Goal: Task Accomplishment & Management: Use online tool/utility

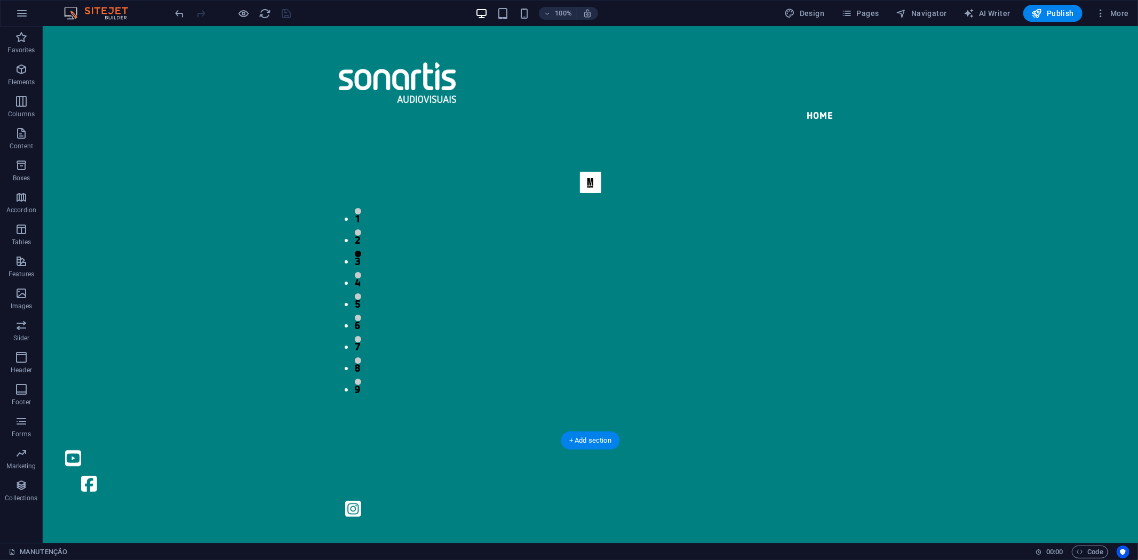
select select "px"
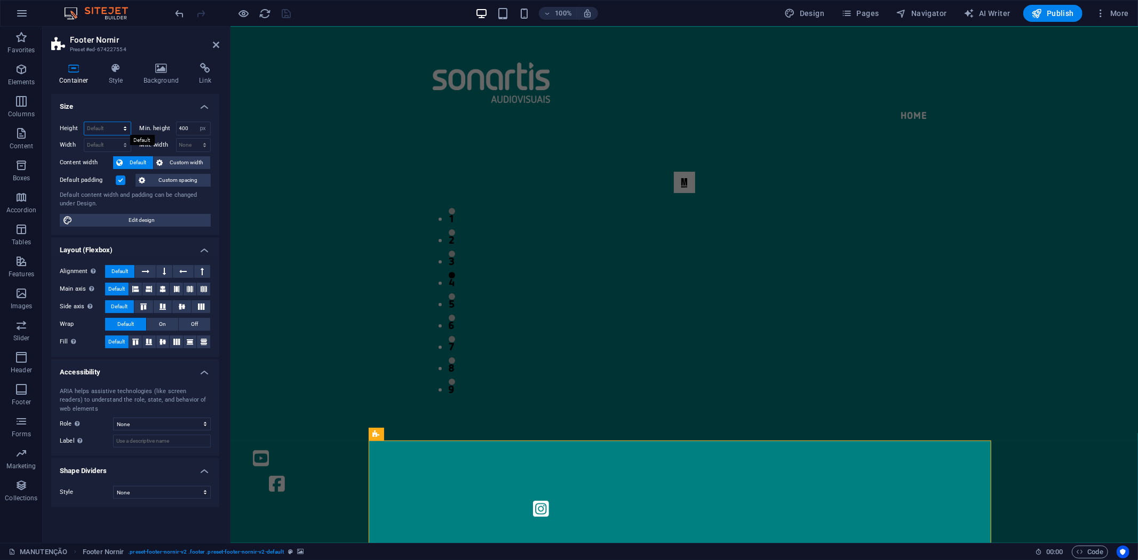
click at [105, 131] on select "Default px rem % vh vw" at bounding box center [107, 128] width 46 height 13
select select "px"
click at [115, 122] on select "Default px rem % vh vw" at bounding box center [107, 128] width 46 height 13
type input "400"
click at [114, 141] on select "Default px rem % em vh vw" at bounding box center [107, 145] width 46 height 13
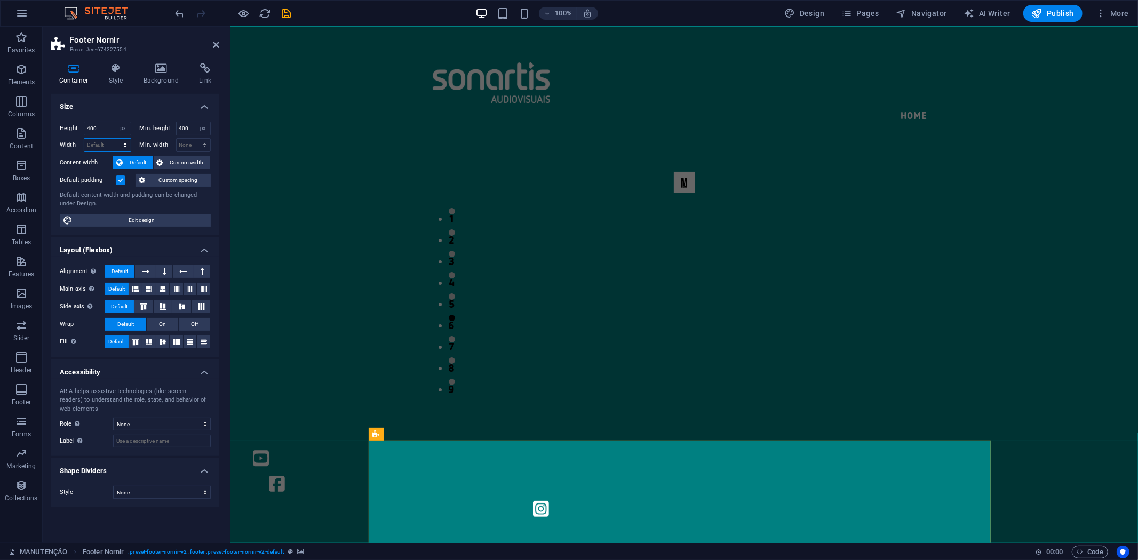
select select "px"
click at [115, 139] on select "Default px rem % em vh vw" at bounding box center [107, 145] width 46 height 13
type input "1556"
click at [114, 144] on input "1556" at bounding box center [107, 145] width 46 height 13
click at [128, 142] on select "Default px rem % em vh vw" at bounding box center [123, 145] width 15 height 13
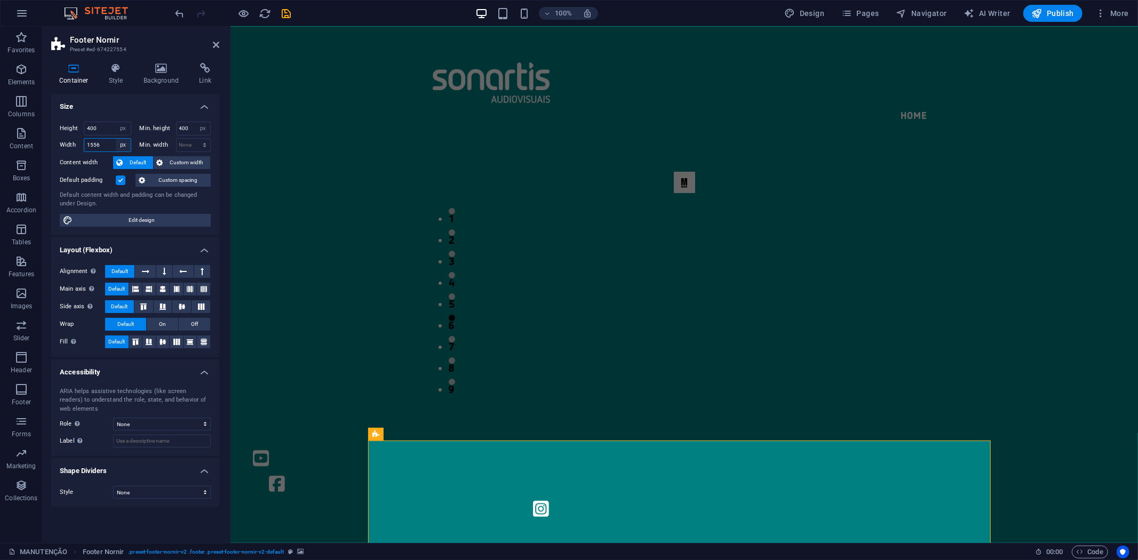
select select "default"
click at [116, 139] on select "Default px rem % em vh vw" at bounding box center [123, 145] width 15 height 13
select select "DISABLED_OPTION_VALUE"
click at [124, 129] on select "Default px rem % vh vw" at bounding box center [123, 128] width 15 height 13
select select "default"
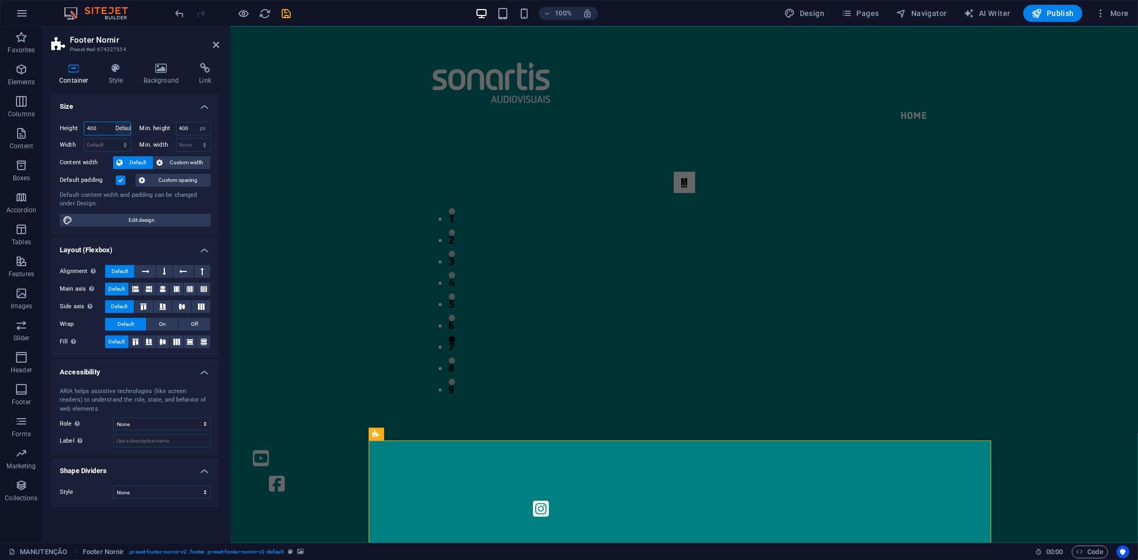
click at [116, 122] on select "Default px rem % vh vw" at bounding box center [123, 128] width 15 height 13
select select "DISABLED_OPTION_VALUE"
click at [335, 187] on div "1 2 3 4 5 6 7 8 9" at bounding box center [683, 278] width 839 height 282
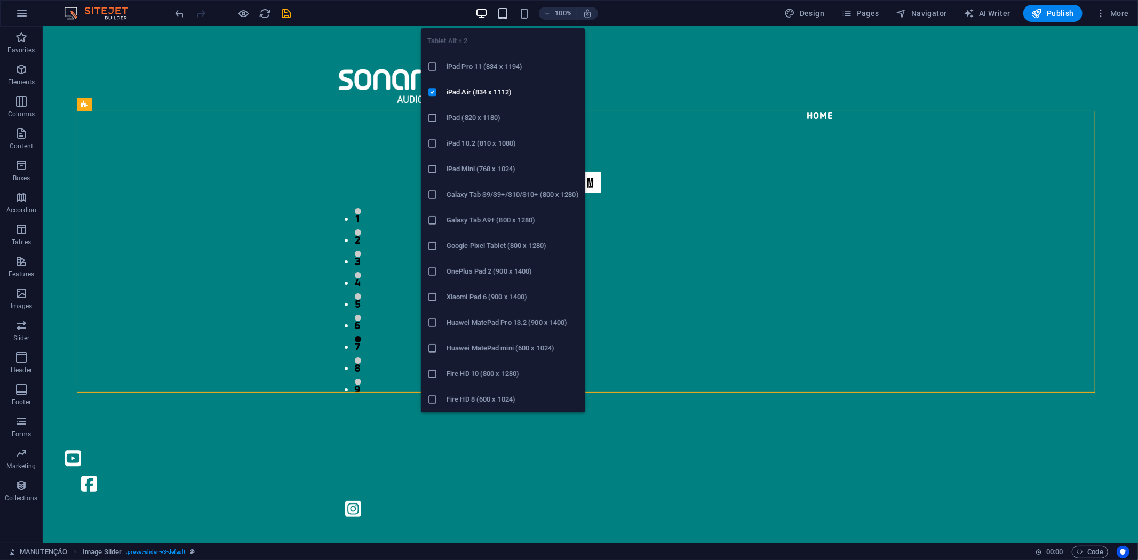
click at [504, 15] on icon "button" at bounding box center [503, 13] width 12 height 12
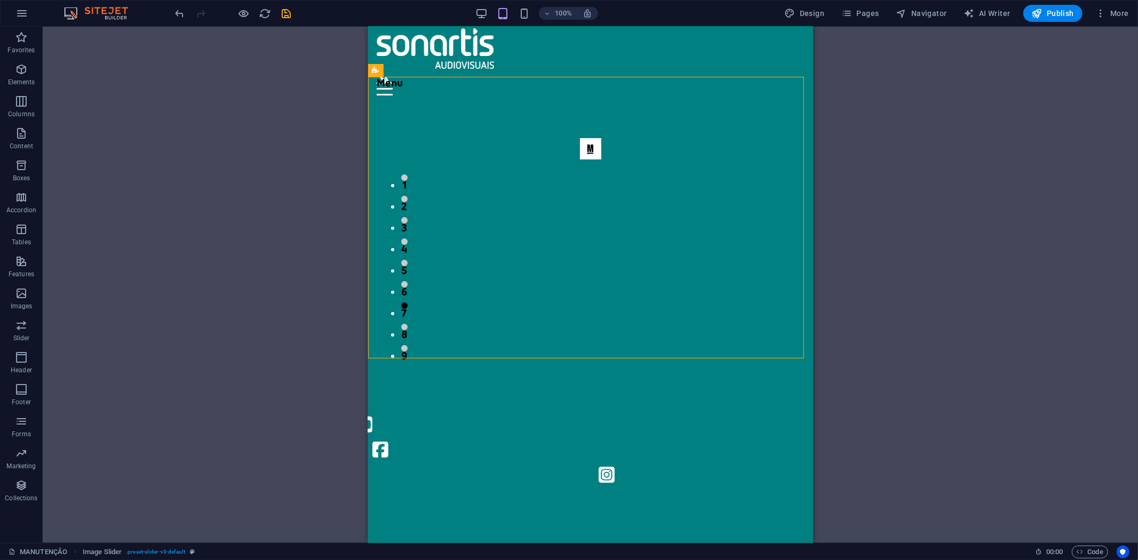
click at [886, 153] on div "Drag here to replace the existing content. Press “Ctrl” if you want to create a…" at bounding box center [590, 285] width 1095 height 516
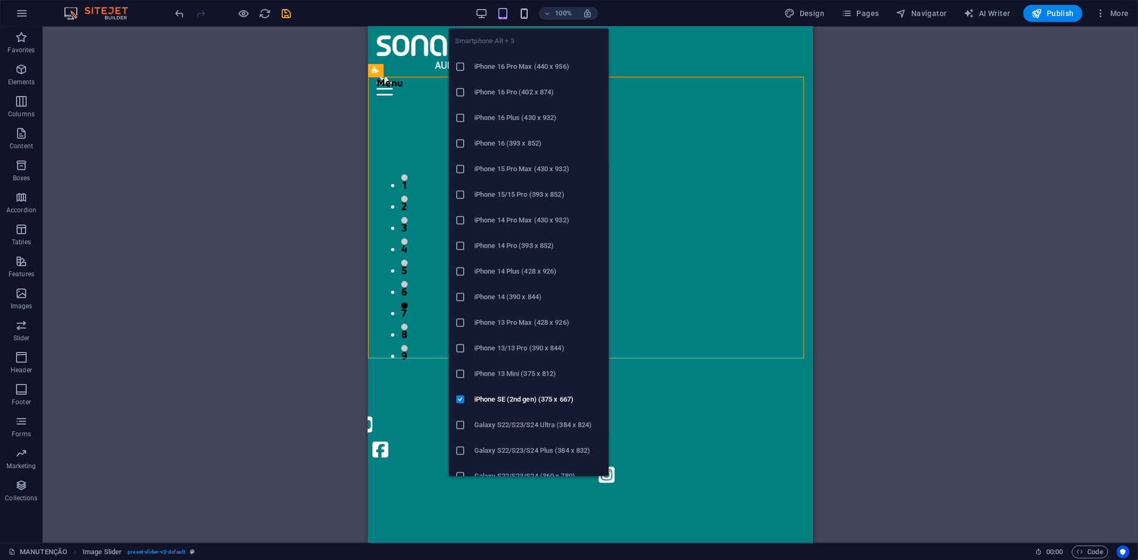
click at [528, 16] on icon "button" at bounding box center [524, 13] width 12 height 12
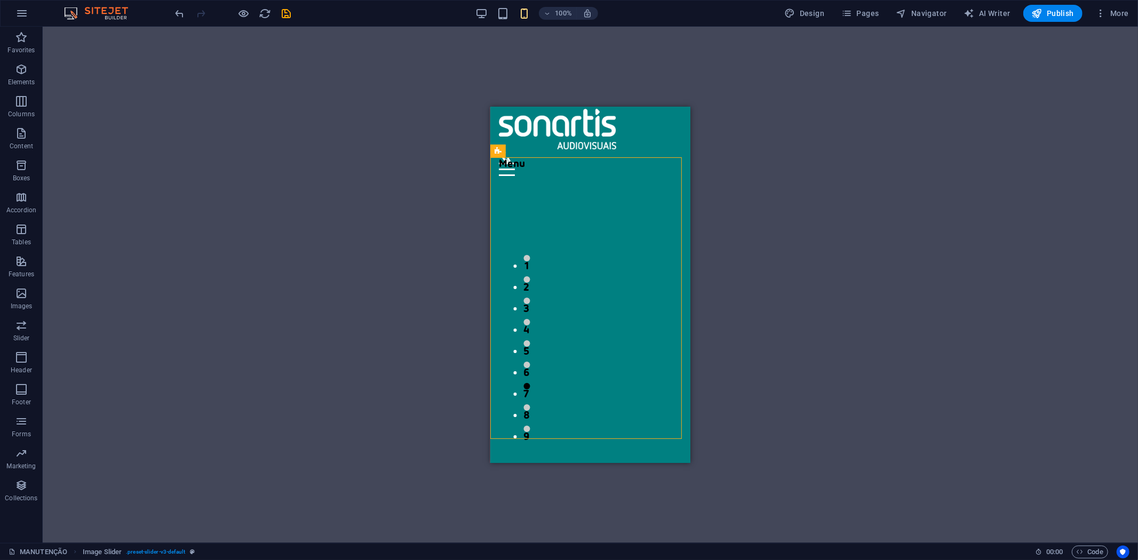
click at [901, 263] on div "Drag here to replace the existing content. Press “Ctrl” if you want to create a…" at bounding box center [590, 285] width 1095 height 516
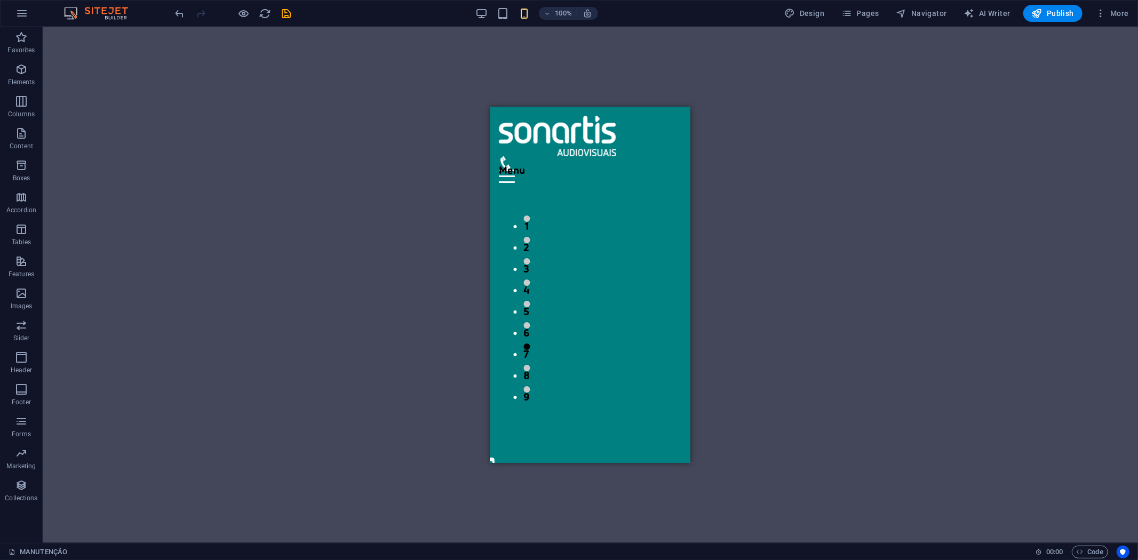
scroll to position [0, 0]
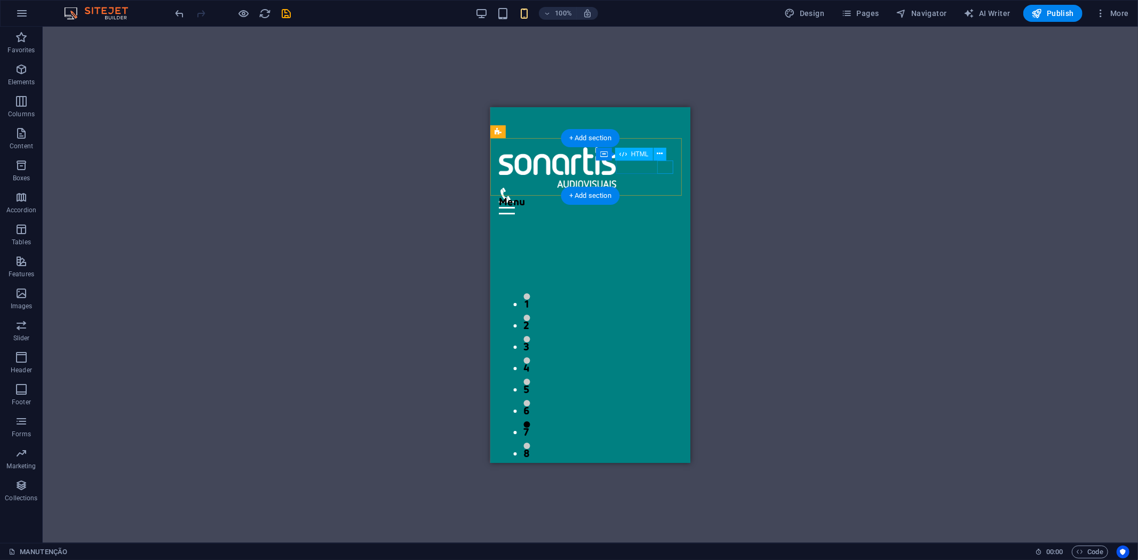
click at [670, 201] on div "Menu" at bounding box center [589, 207] width 183 height 13
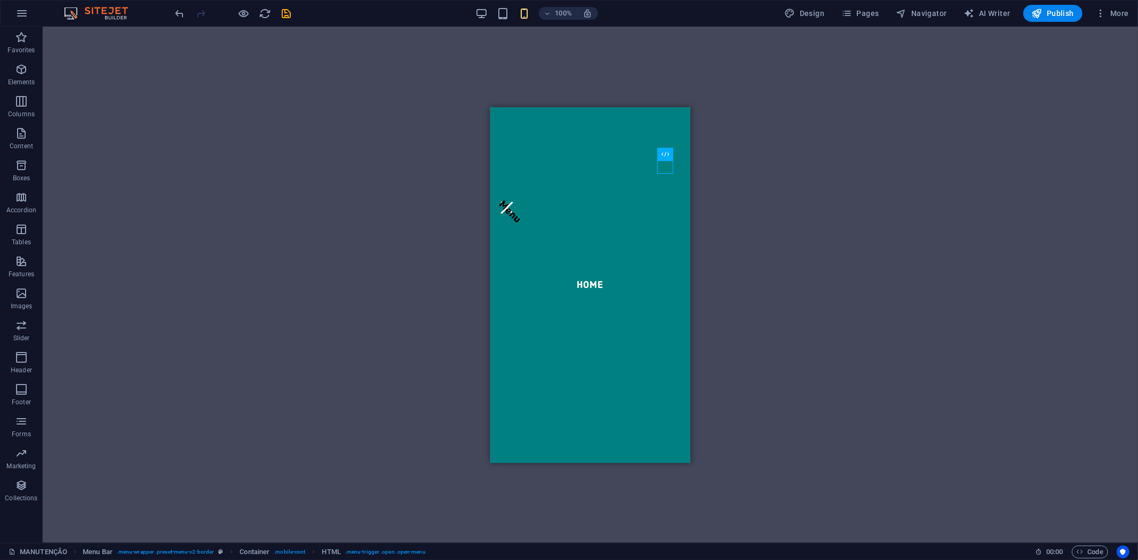
click at [792, 164] on div "Drag here to replace the existing content. Press “Ctrl” if you want to create a…" at bounding box center [590, 285] width 1095 height 516
click at [765, 166] on div "Drag here to replace the existing content. Press “Ctrl” if you want to create a…" at bounding box center [590, 285] width 1095 height 516
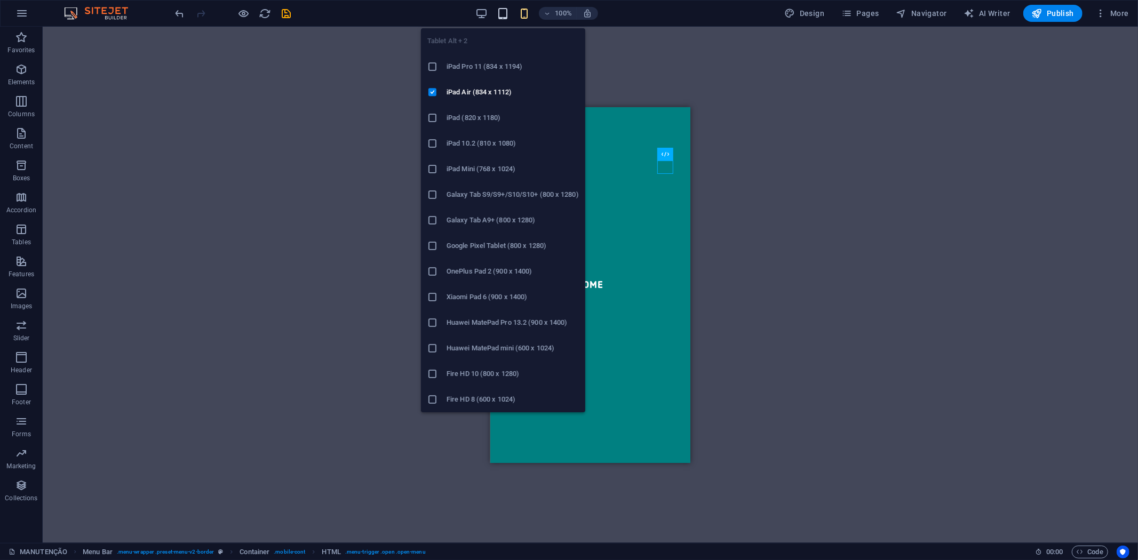
click at [500, 7] on icon "button" at bounding box center [503, 13] width 12 height 12
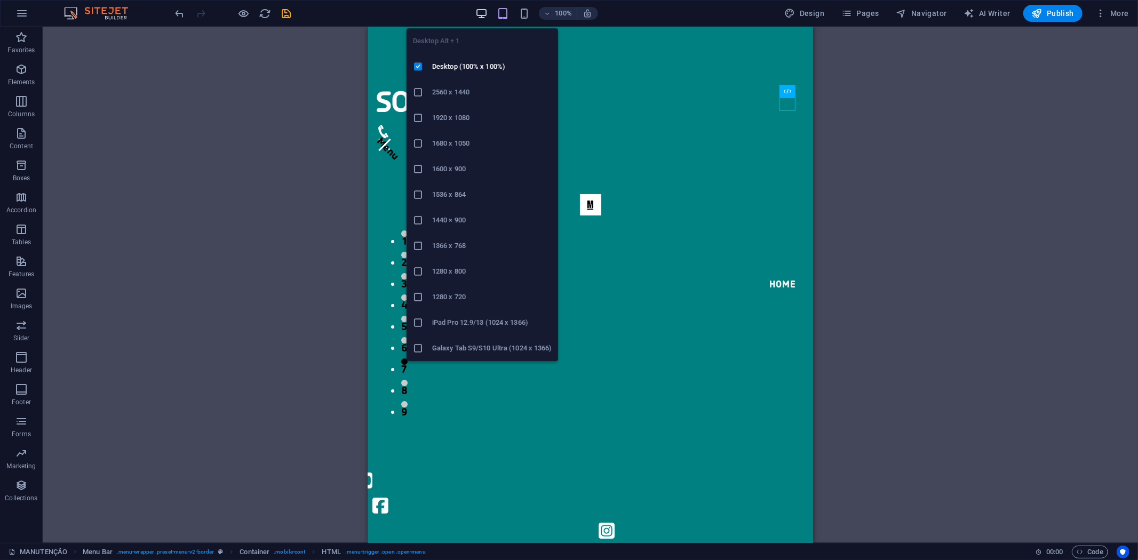
click at [484, 15] on icon "button" at bounding box center [481, 13] width 12 height 12
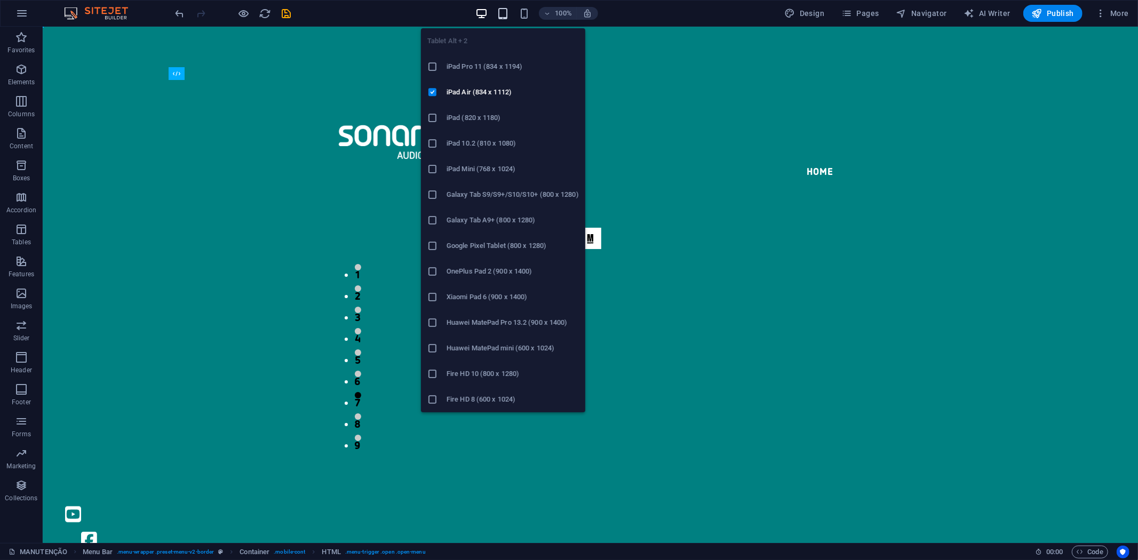
click at [499, 13] on icon "button" at bounding box center [503, 13] width 12 height 12
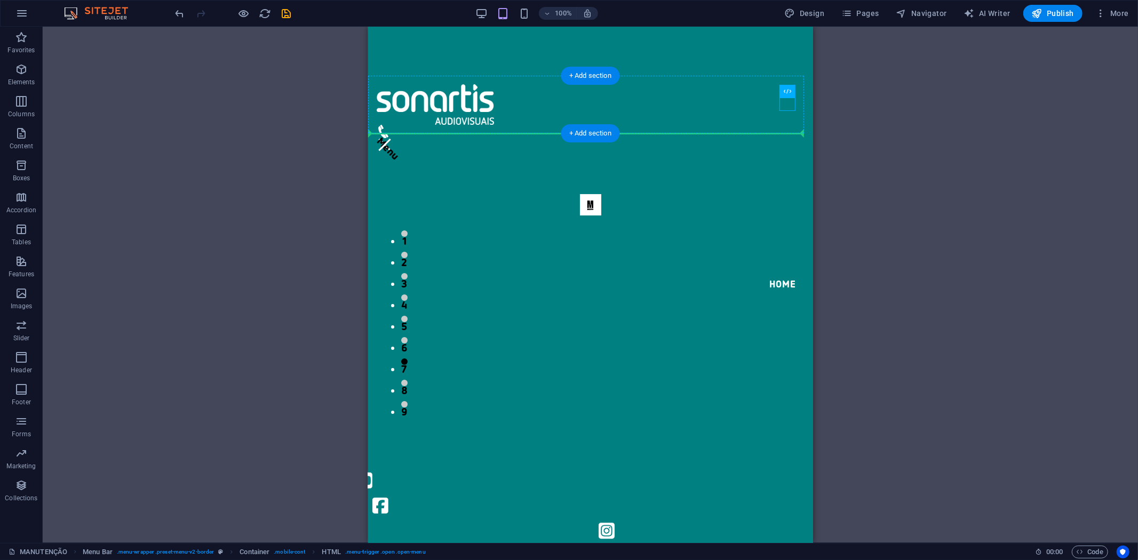
drag, startPoint x: 1136, startPoint y: 115, endPoint x: 711, endPoint y: 99, distance: 425.5
drag, startPoint x: 870, startPoint y: 140, endPoint x: 849, endPoint y: 136, distance: 20.8
click at [870, 140] on div "Drag here to replace the existing content. Press “Ctrl” if you want to create a…" at bounding box center [590, 285] width 1095 height 516
click at [772, 278] on nav "Home" at bounding box center [782, 284] width 61 height 516
click at [788, 138] on div "Menu" at bounding box center [590, 144] width 428 height 13
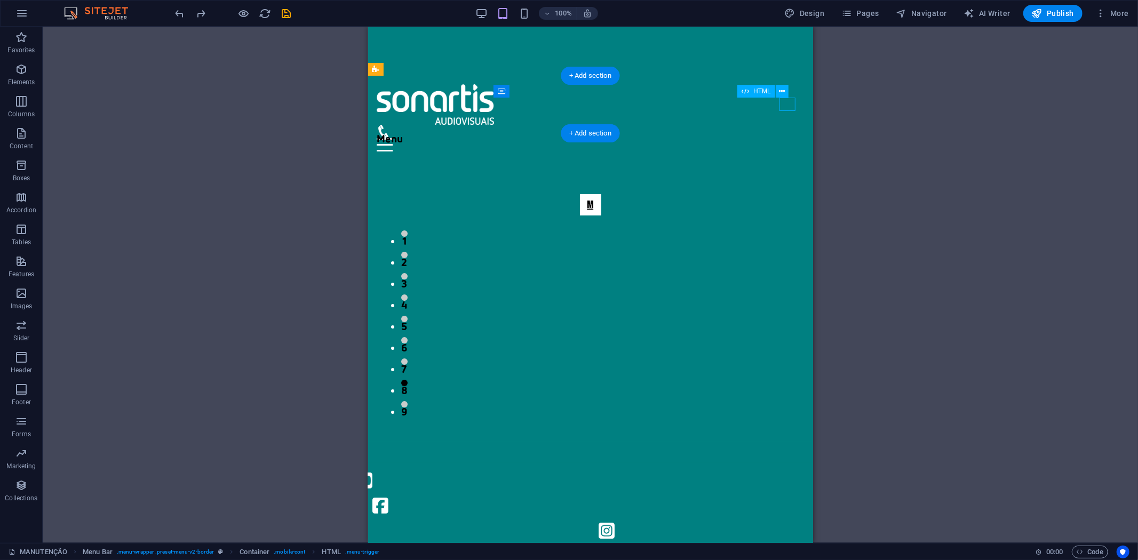
click at [785, 138] on div "Menu" at bounding box center [590, 144] width 428 height 13
click at [781, 138] on div "Menu" at bounding box center [590, 144] width 428 height 13
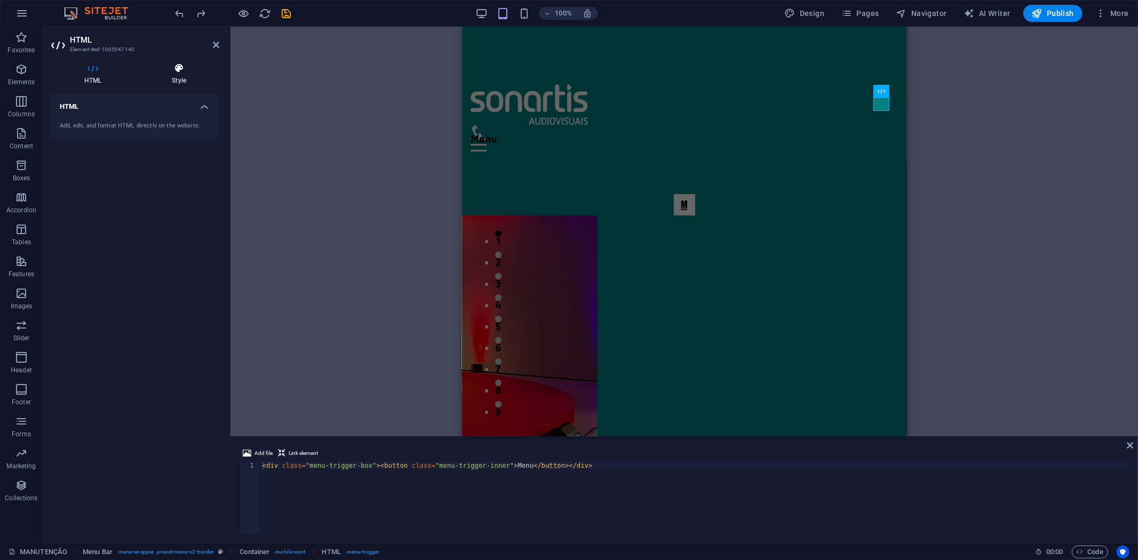
click at [177, 63] on icon at bounding box center [179, 68] width 81 height 11
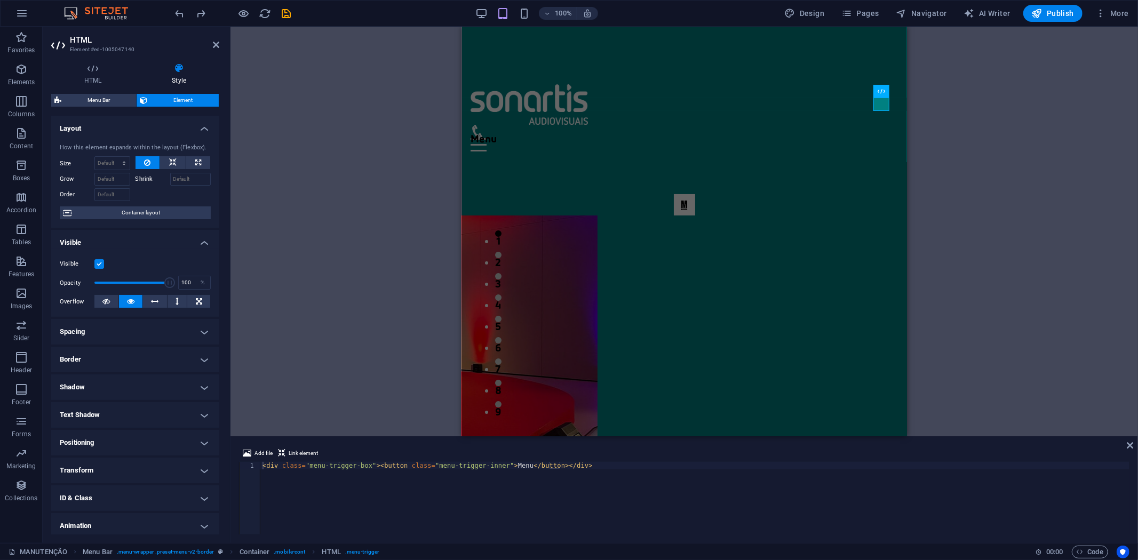
click at [363, 108] on div "Container H2 Footer Nornir Container Menu Bar Menu Image Slider Image slider Sp…" at bounding box center [684, 232] width 908 height 410
drag, startPoint x: 331, startPoint y: 100, endPoint x: 321, endPoint y: 84, distance: 19.2
click at [331, 99] on div "Container H2 Footer Nornir Container Menu Bar Menu Image Slider Image slider Sp…" at bounding box center [684, 232] width 908 height 410
click at [219, 43] on aside "HTML Element #ed-1005047140 HTML Style HTML Add, edit, and format HTML directly…" at bounding box center [137, 285] width 188 height 516
click at [216, 47] on icon at bounding box center [216, 45] width 6 height 9
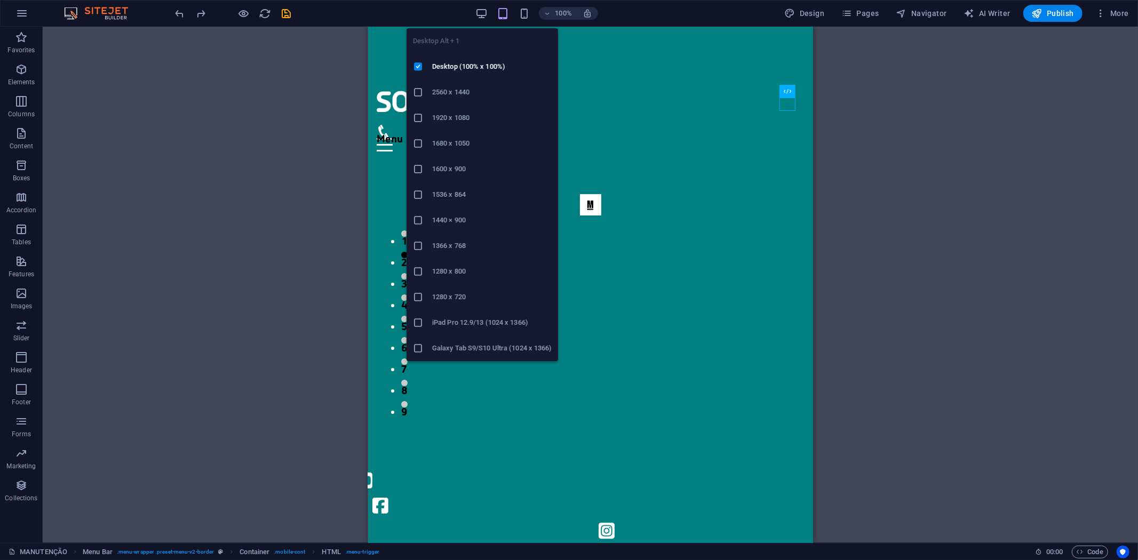
drag, startPoint x: 487, startPoint y: 17, endPoint x: 461, endPoint y: 21, distance: 26.5
click at [484, 16] on icon "button" at bounding box center [481, 13] width 12 height 12
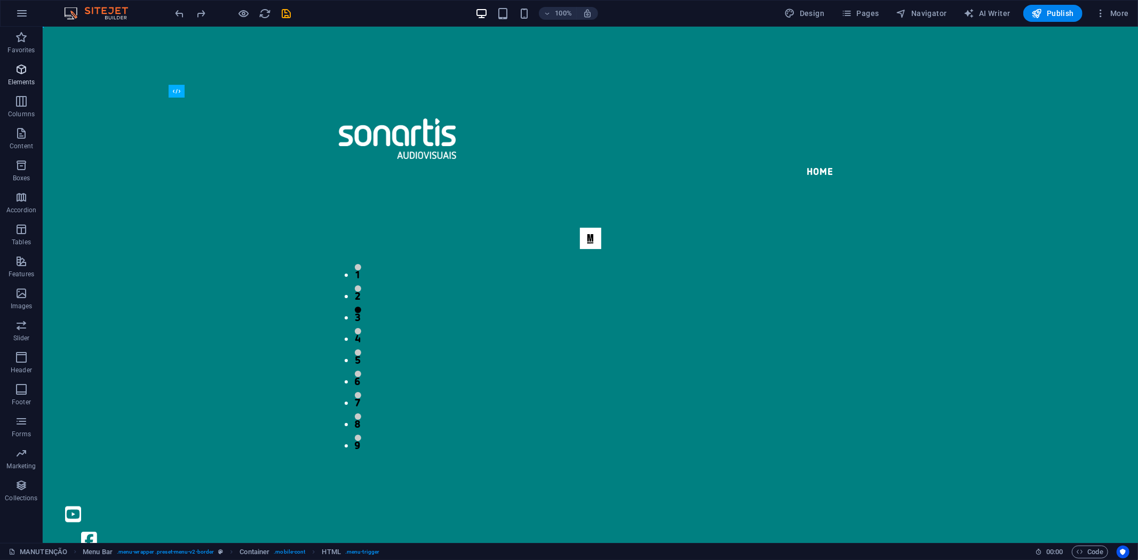
click at [20, 68] on icon "button" at bounding box center [21, 69] width 13 height 13
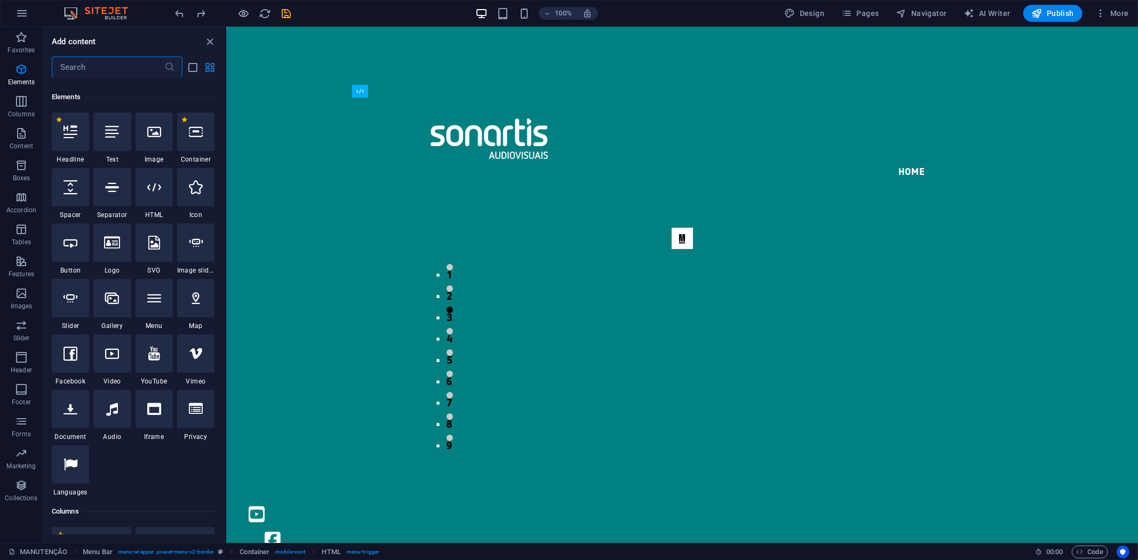
scroll to position [114, 0]
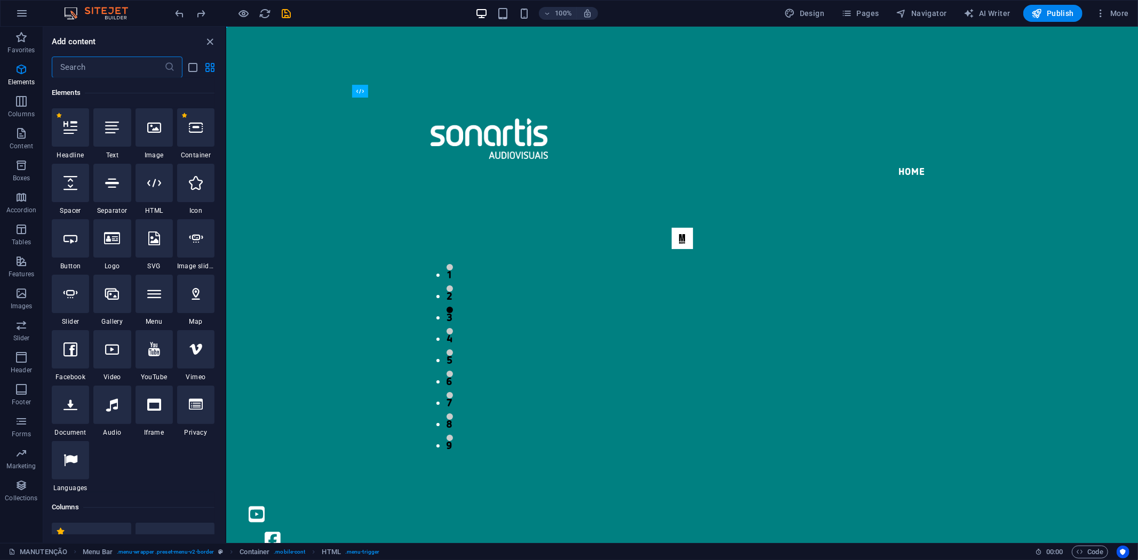
click at [78, 59] on input "text" at bounding box center [108, 67] width 113 height 21
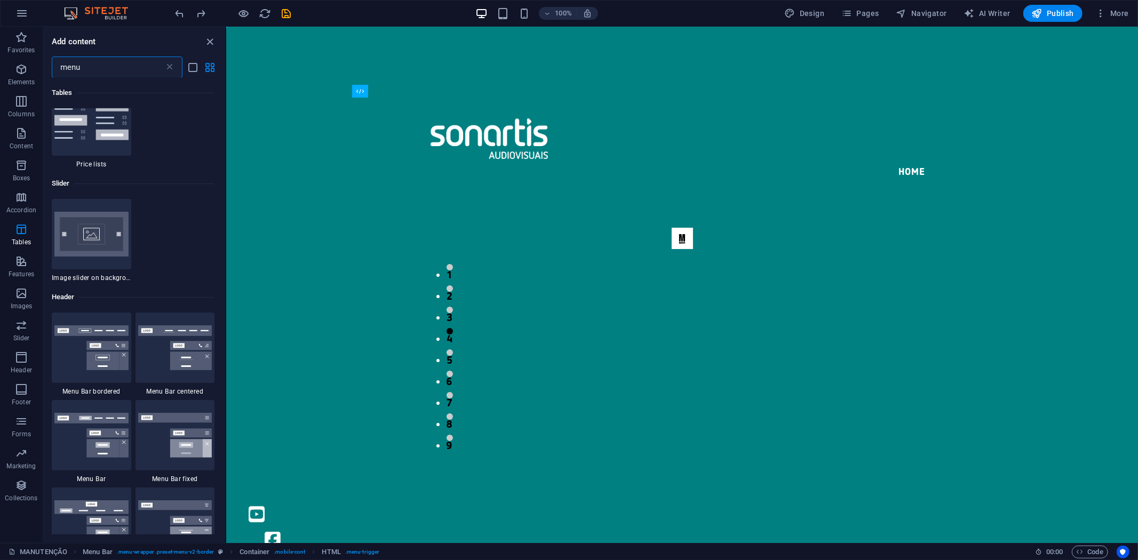
scroll to position [118, 0]
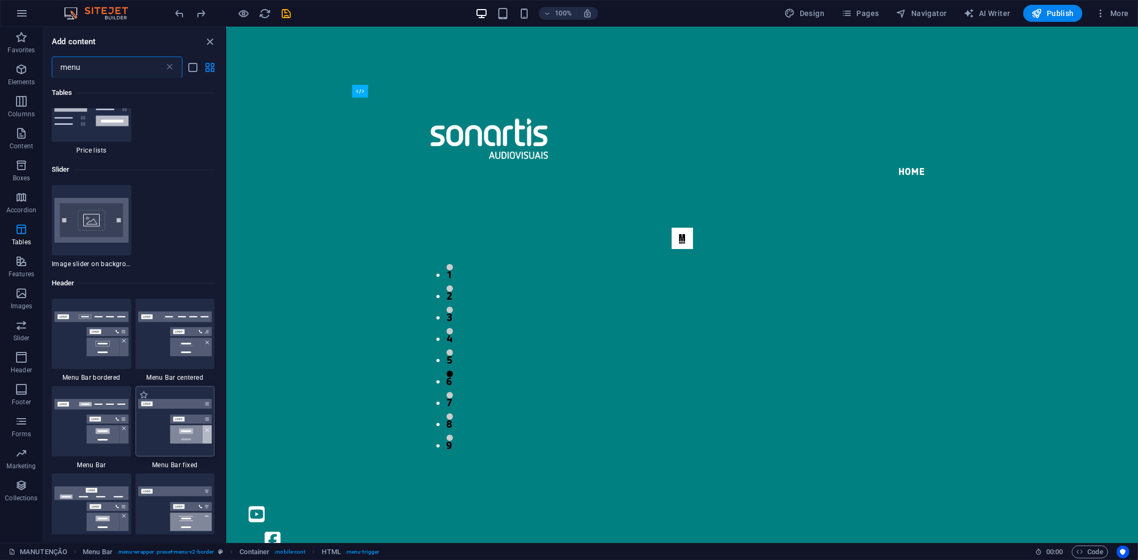
type input "menu"
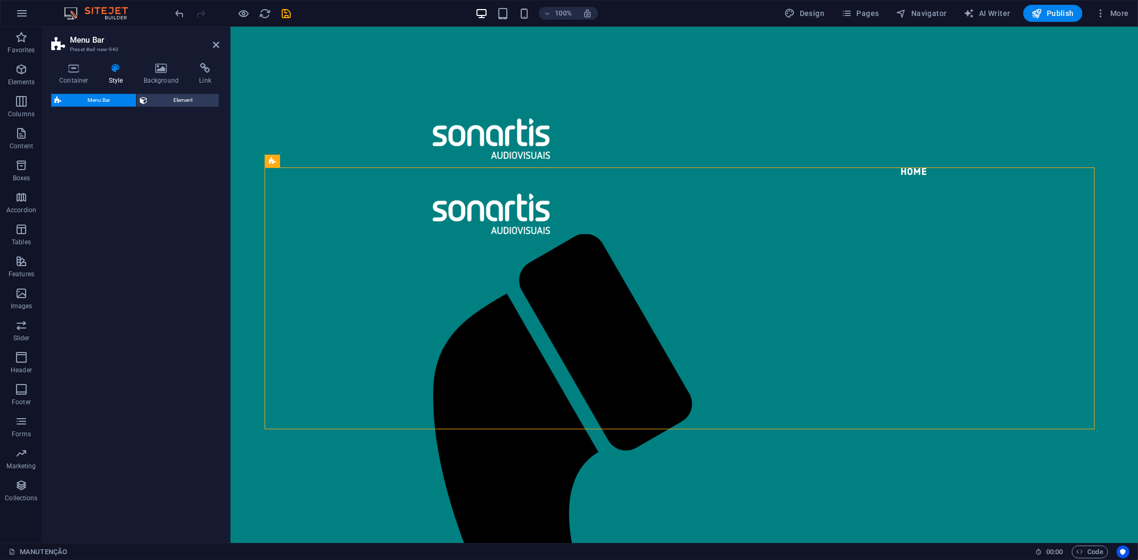
select select "rem"
select select "preset-menu-v2-fixed"
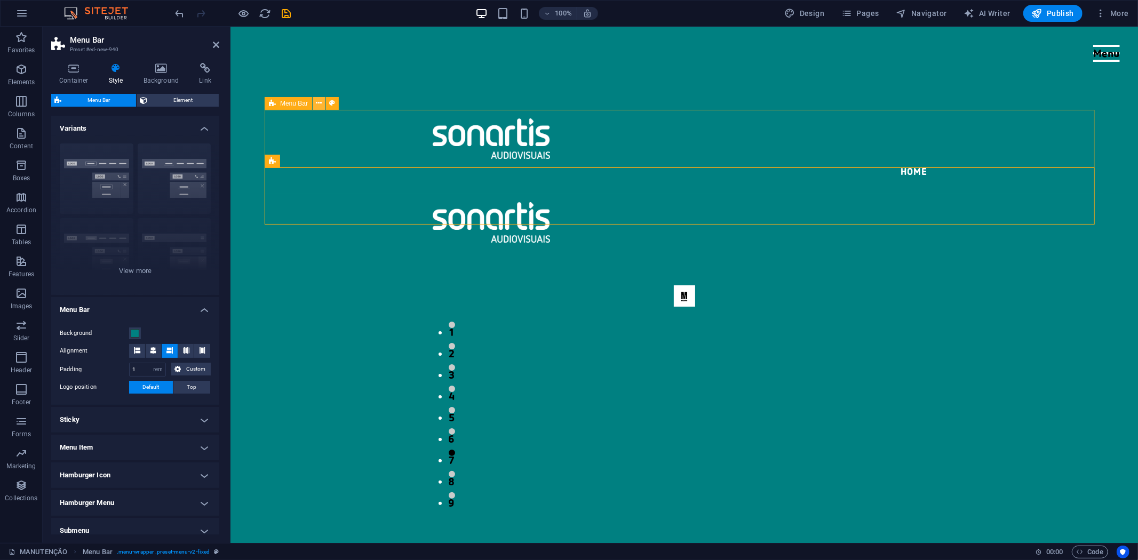
click at [322, 98] on icon at bounding box center [319, 103] width 6 height 11
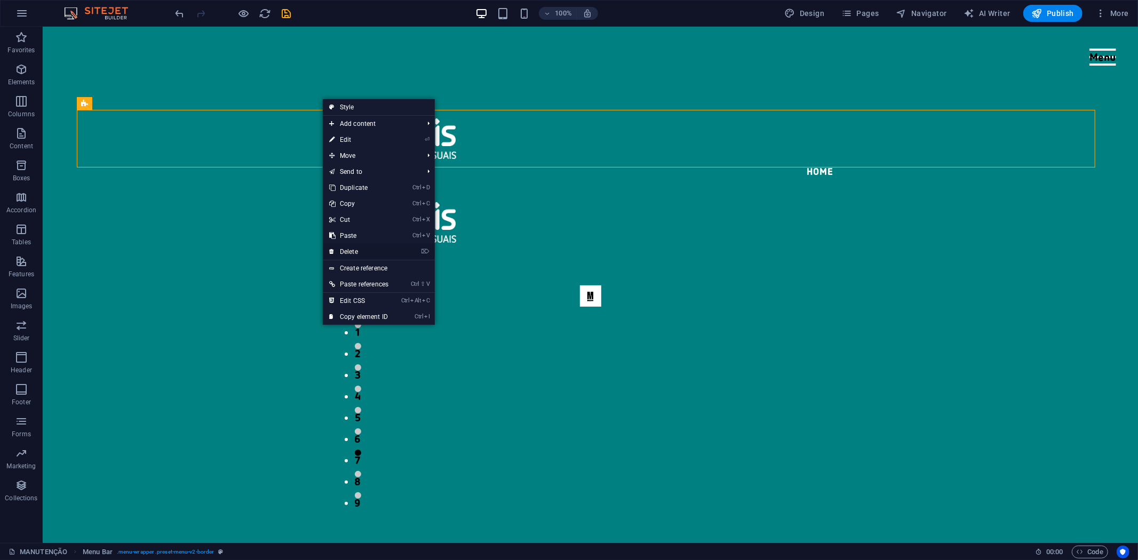
click at [371, 253] on link "⌦ Delete" at bounding box center [359, 252] width 72 height 16
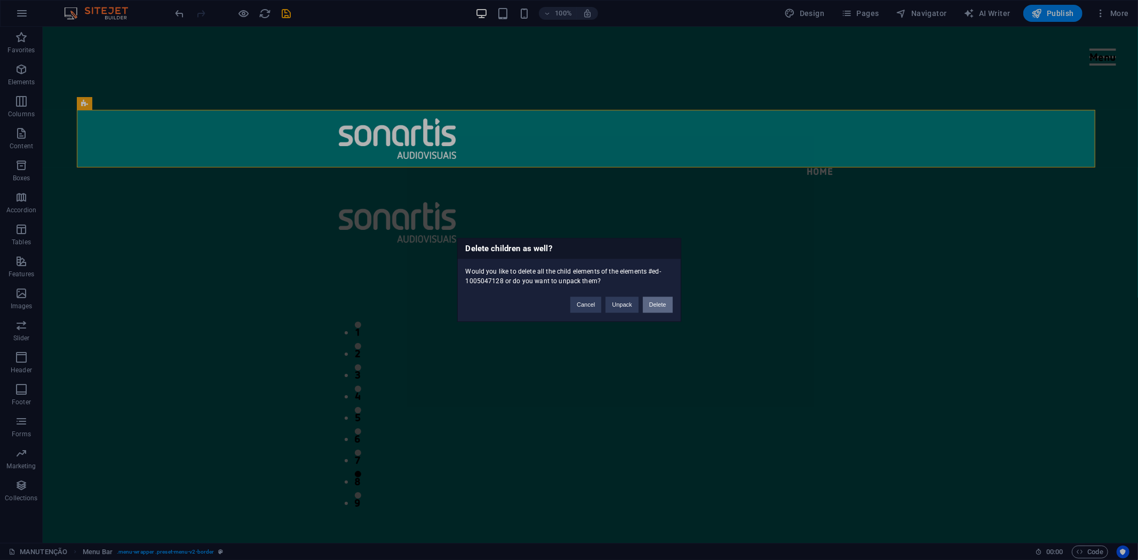
click at [643, 305] on button "Delete" at bounding box center [658, 305] width 30 height 16
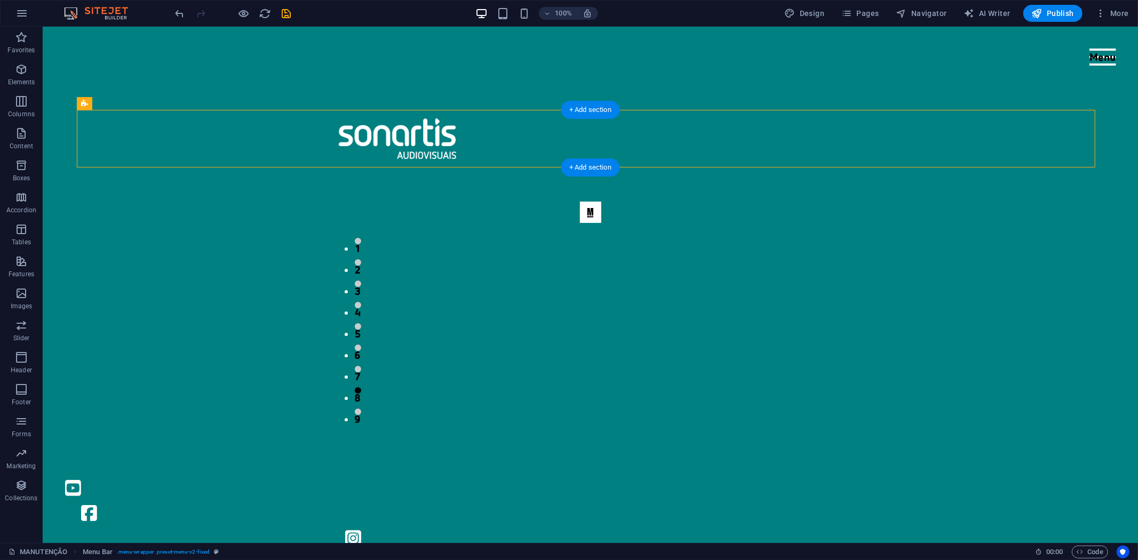
drag, startPoint x: 1097, startPoint y: 62, endPoint x: 1008, endPoint y: 133, distance: 113.2
click at [1011, 134] on div "Menu Home About Service Contact" at bounding box center [589, 138] width 1027 height 58
click at [35, 74] on span "Elements" at bounding box center [21, 76] width 43 height 26
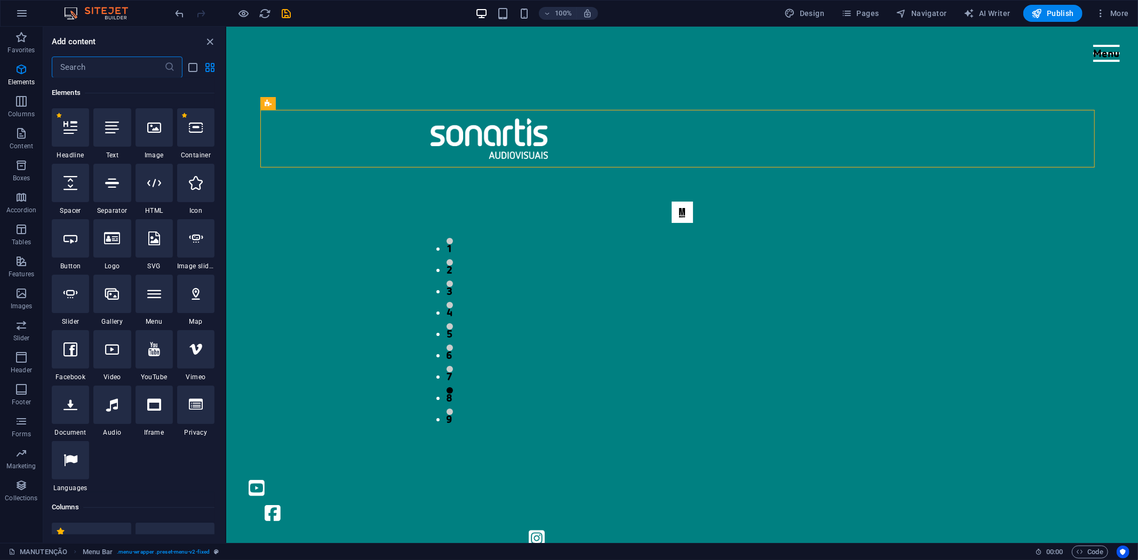
scroll to position [114, 0]
click at [109, 69] on input "text" at bounding box center [108, 67] width 113 height 21
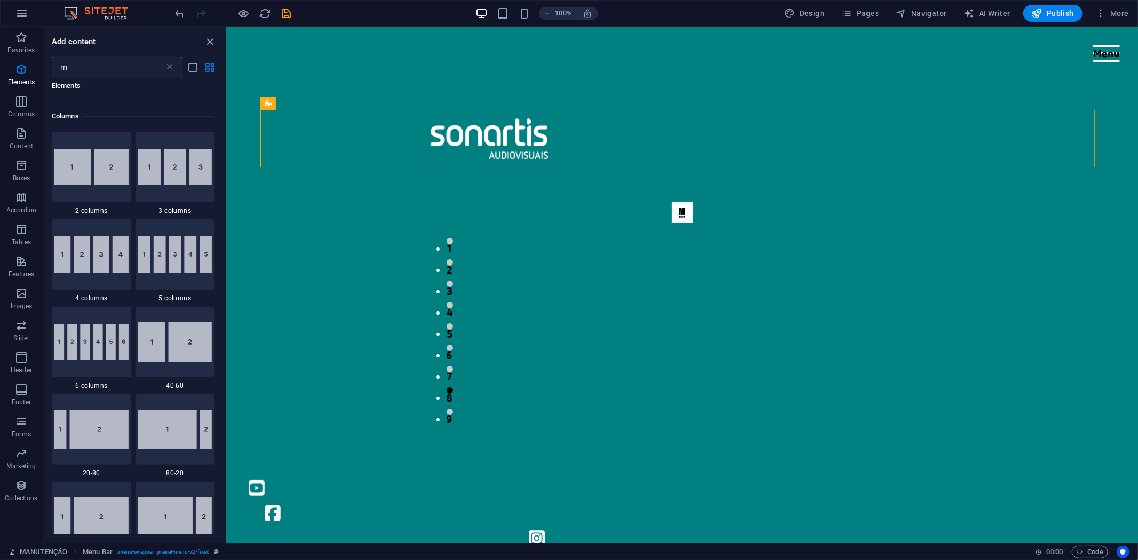
scroll to position [0, 0]
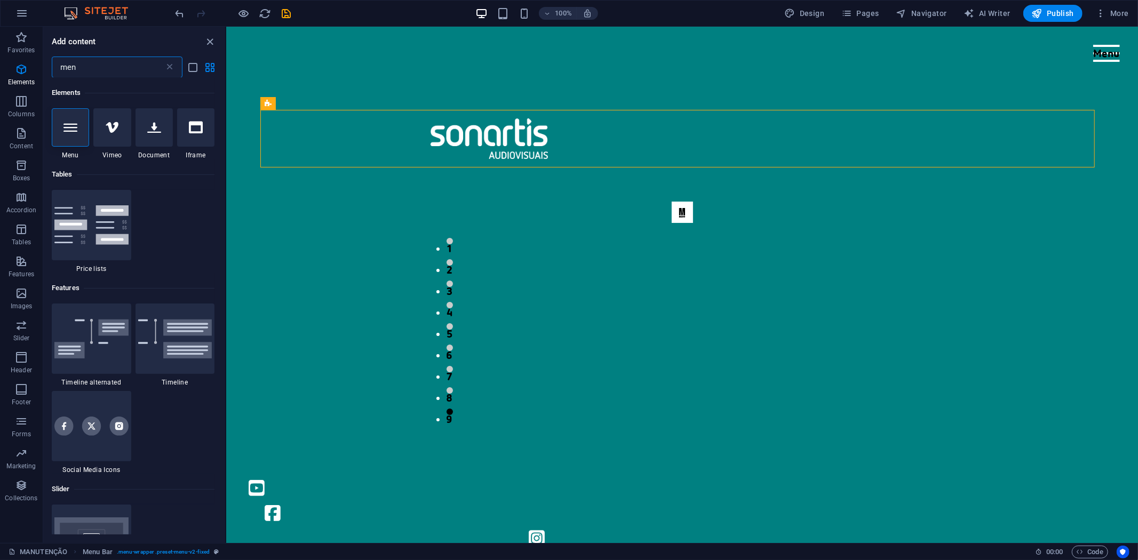
type input "menu"
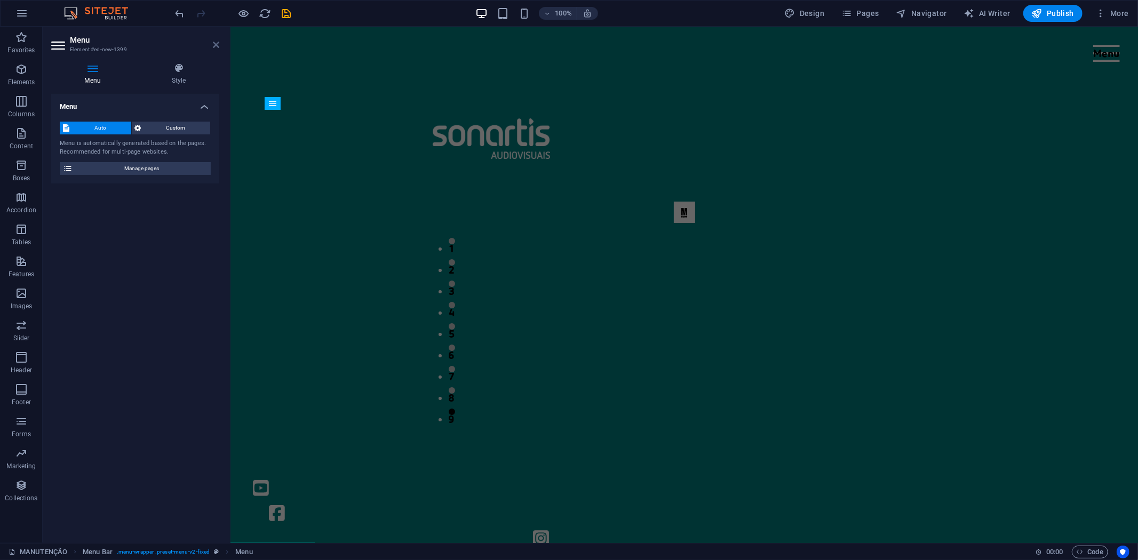
click at [215, 41] on icon at bounding box center [216, 45] width 6 height 9
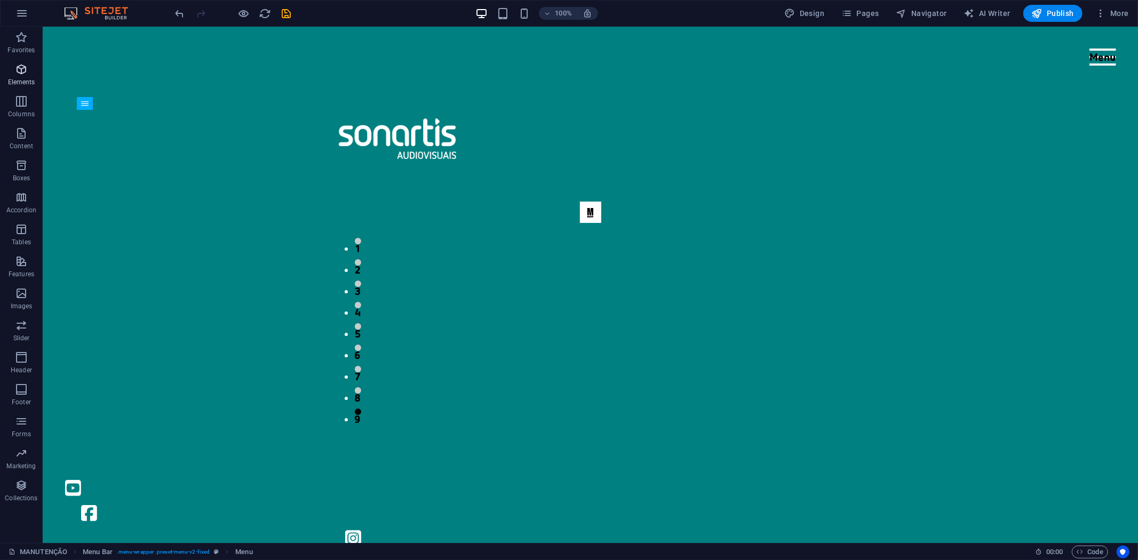
click at [21, 76] on span "Elements" at bounding box center [21, 76] width 43 height 26
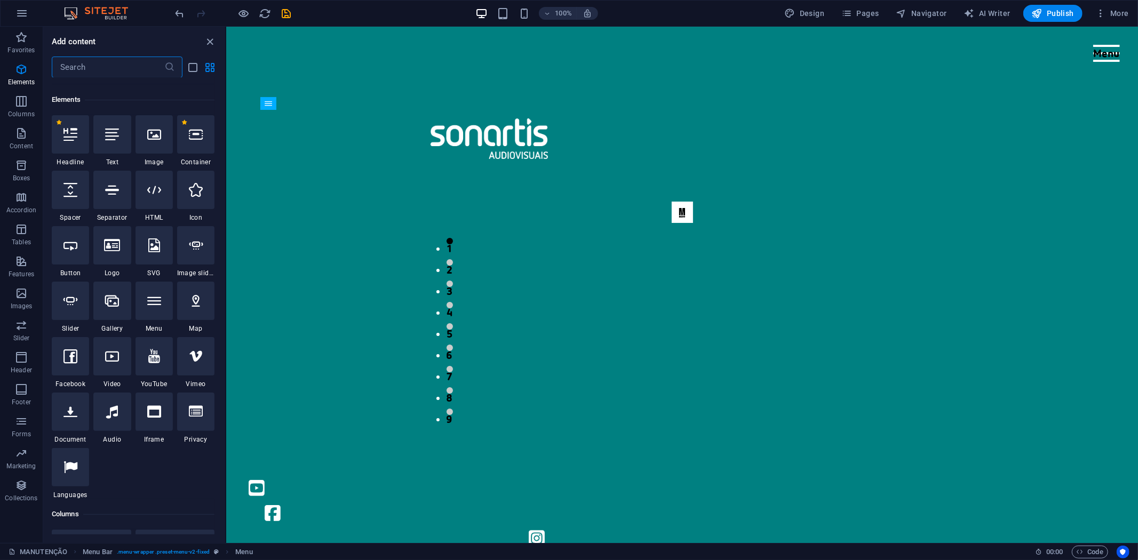
scroll to position [114, 0]
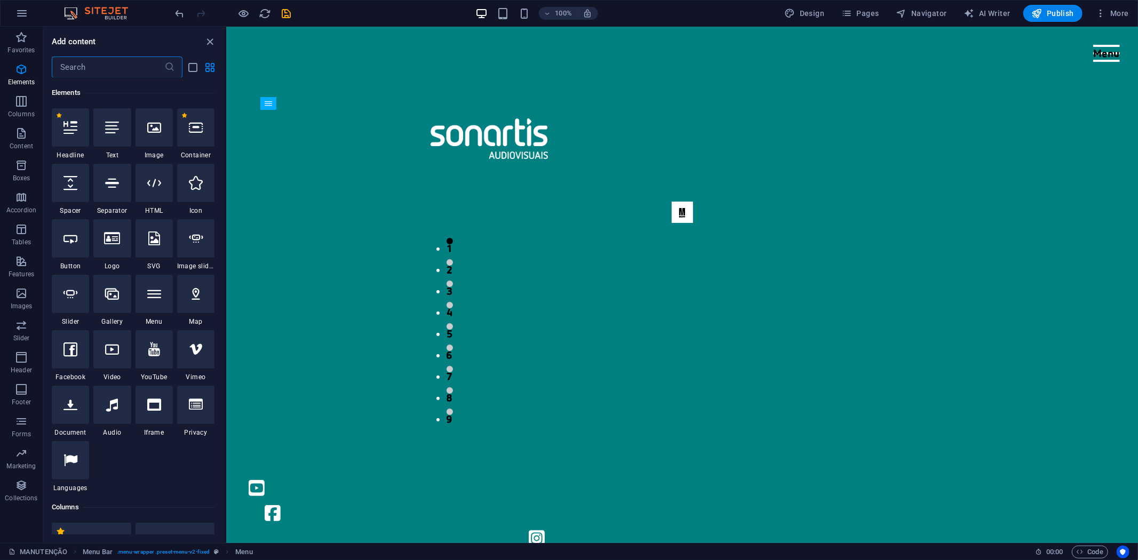
click at [108, 68] on input "text" at bounding box center [108, 67] width 113 height 21
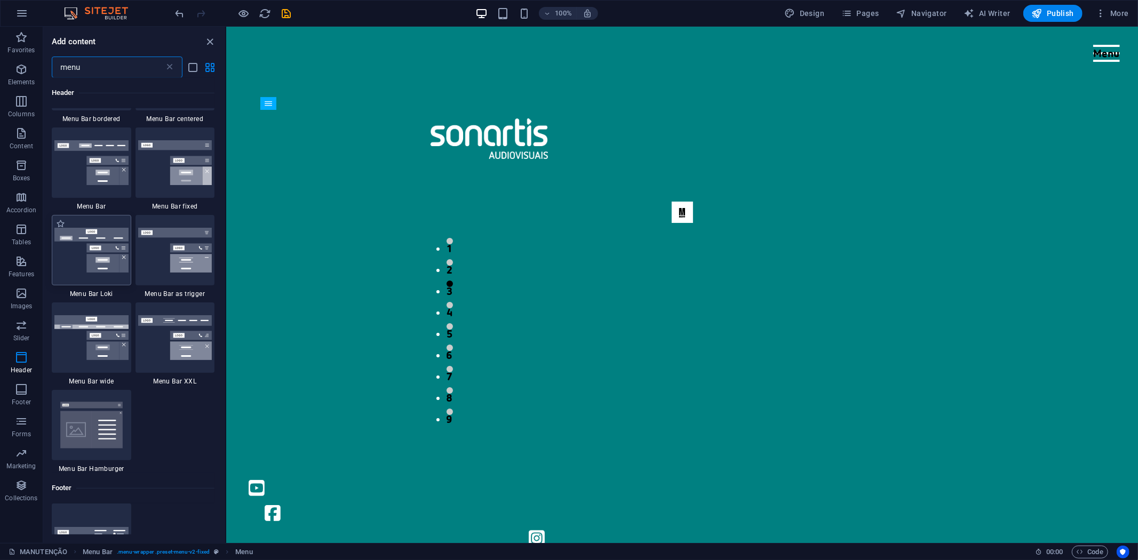
scroll to position [415, 0]
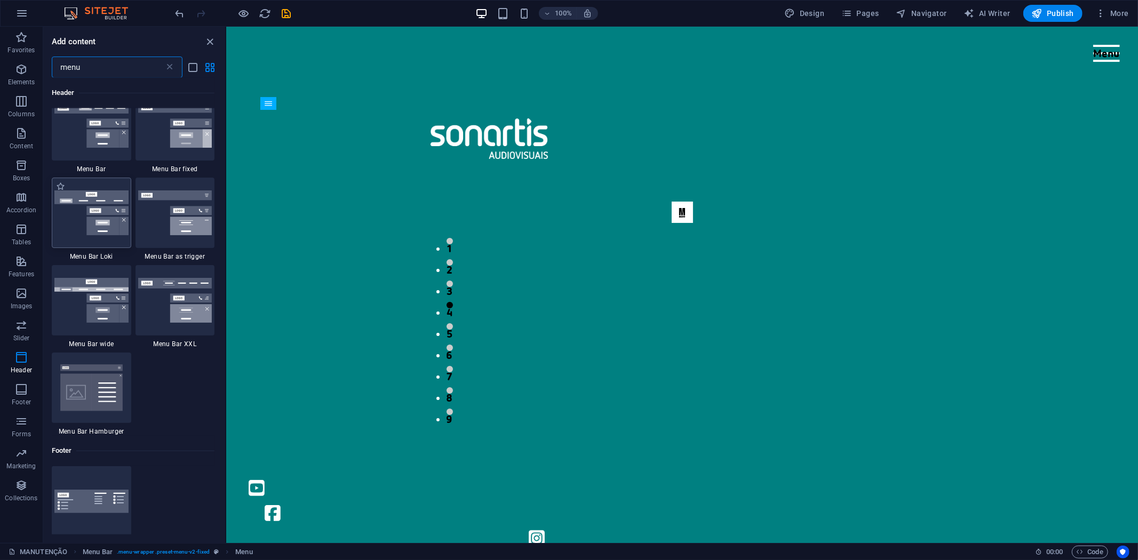
type input "menu"
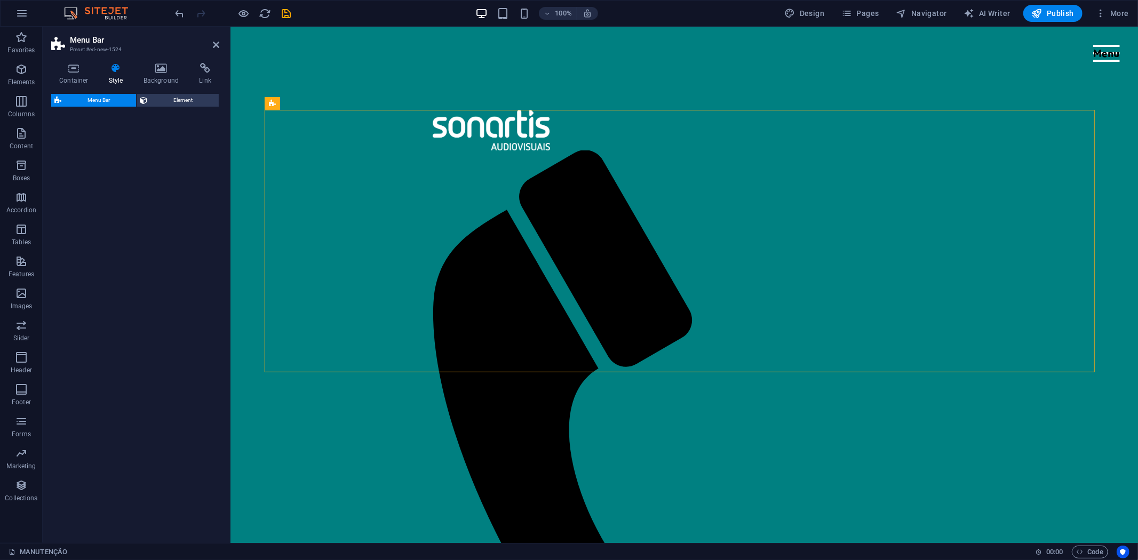
select select "rem"
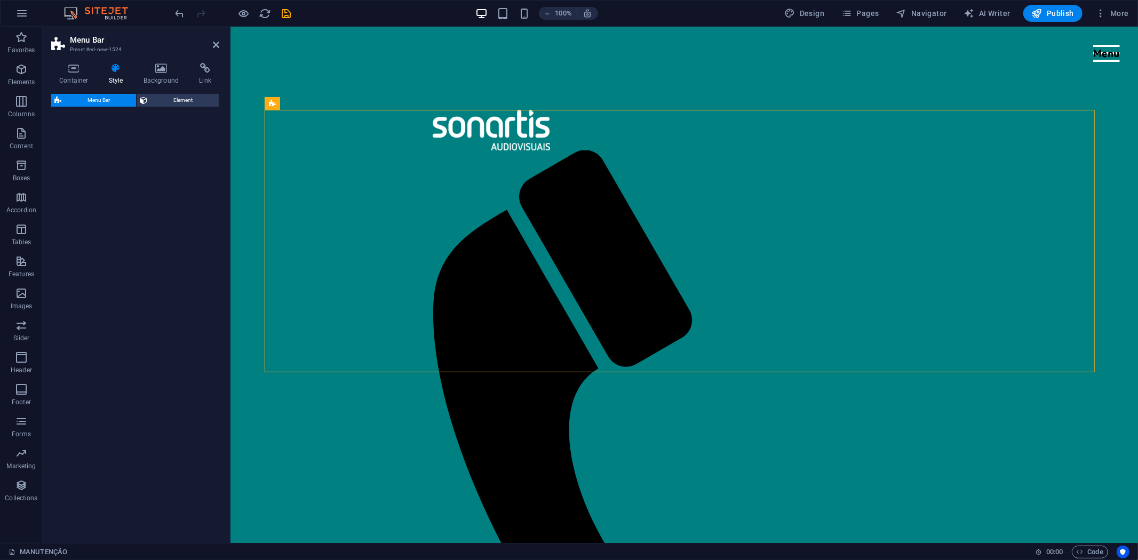
select select "rem"
select select "preset-menu-v2-loki"
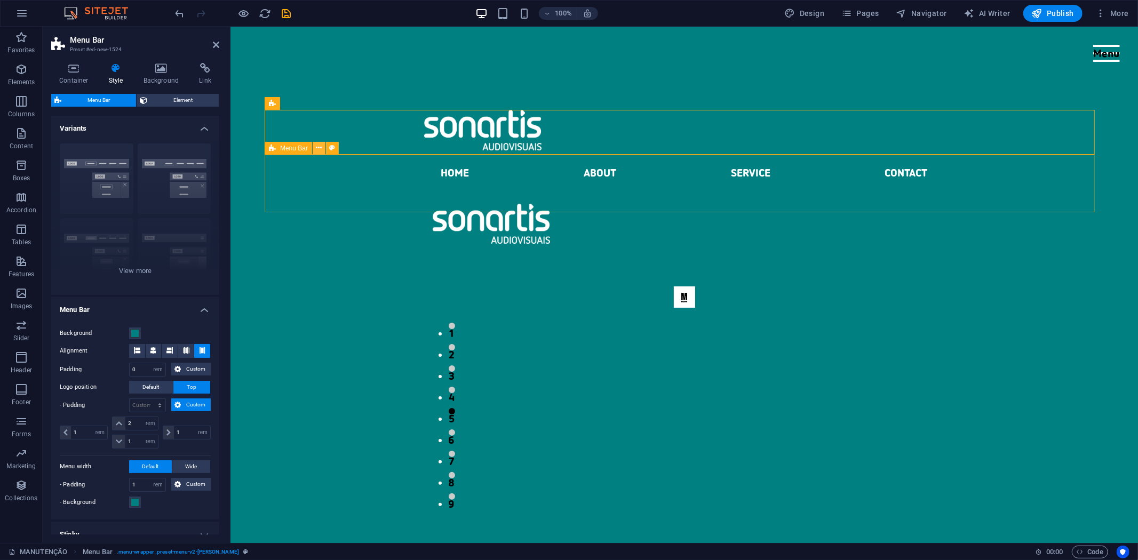
click at [323, 146] on button at bounding box center [319, 148] width 13 height 13
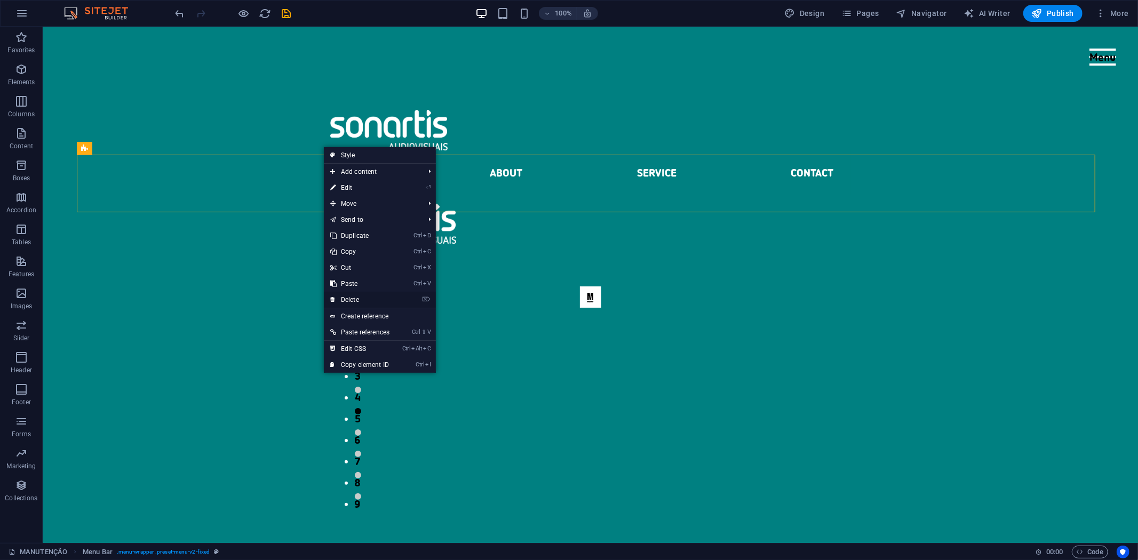
click at [356, 299] on link "⌦ Delete" at bounding box center [360, 300] width 72 height 16
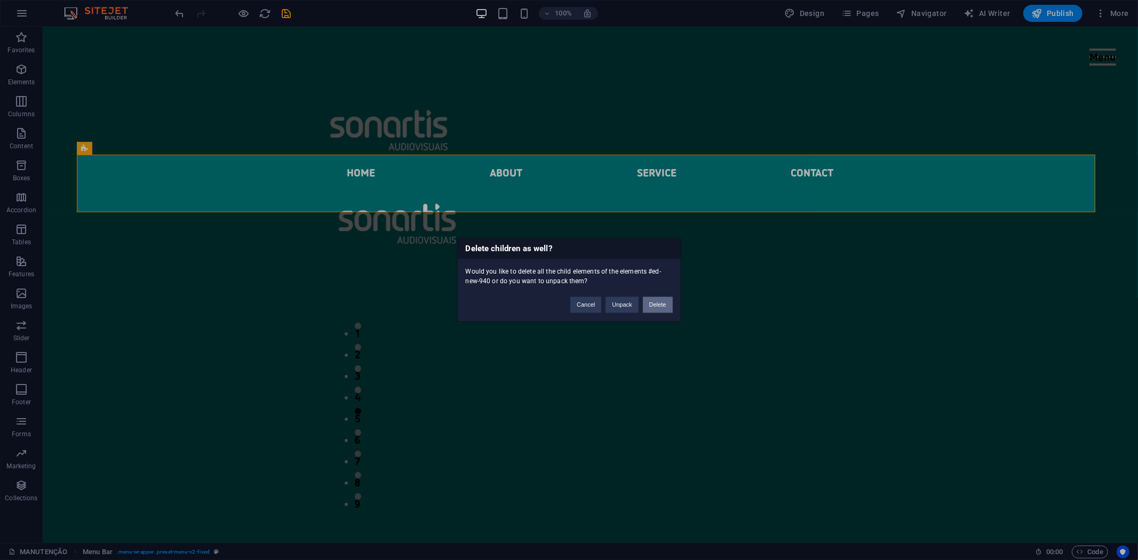
click at [660, 301] on button "Delete" at bounding box center [658, 305] width 30 height 16
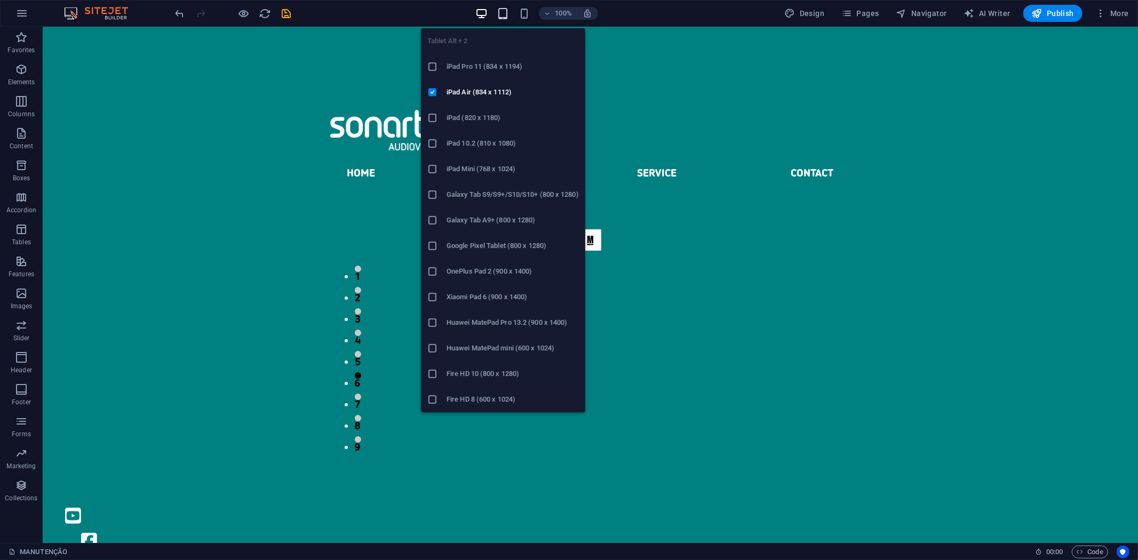
click at [502, 12] on icon "button" at bounding box center [503, 13] width 12 height 12
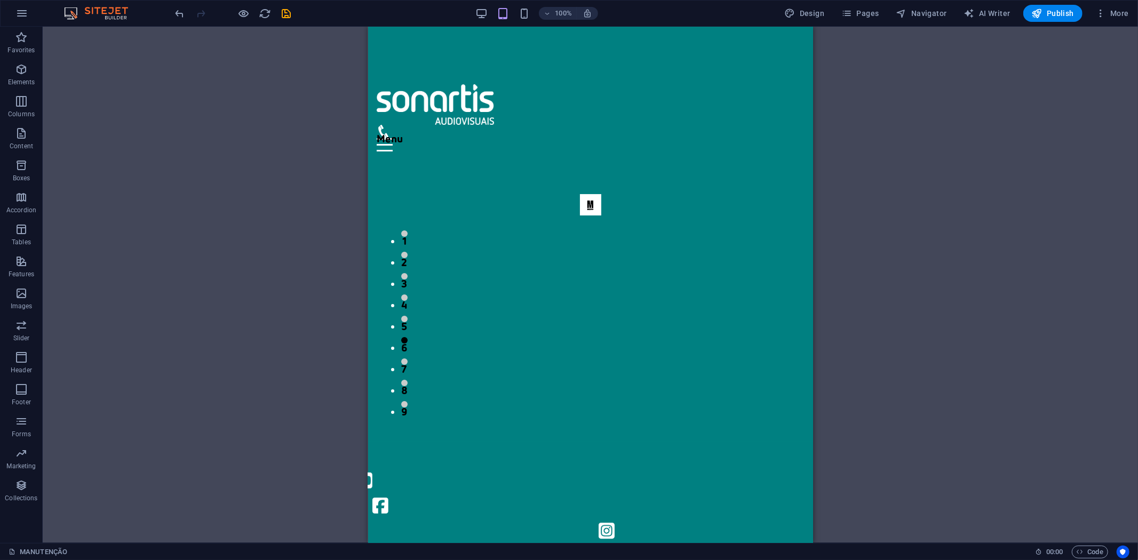
click at [866, 102] on div "Container H2 Footer Nornir Container Menu Bar Menu Image Slider Image slider Sp…" at bounding box center [590, 285] width 1095 height 516
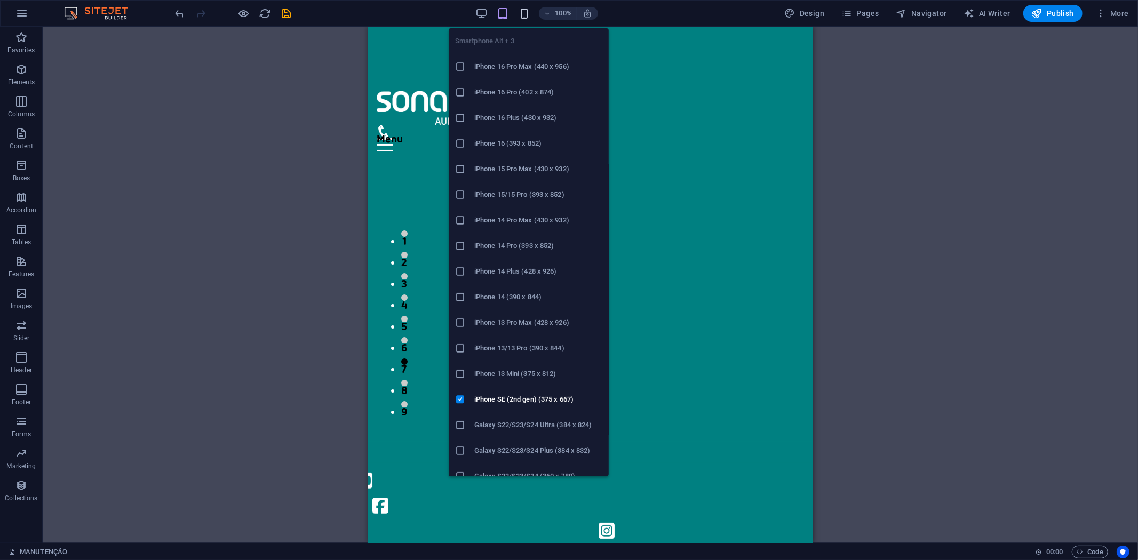
click at [526, 10] on icon "button" at bounding box center [524, 13] width 12 height 12
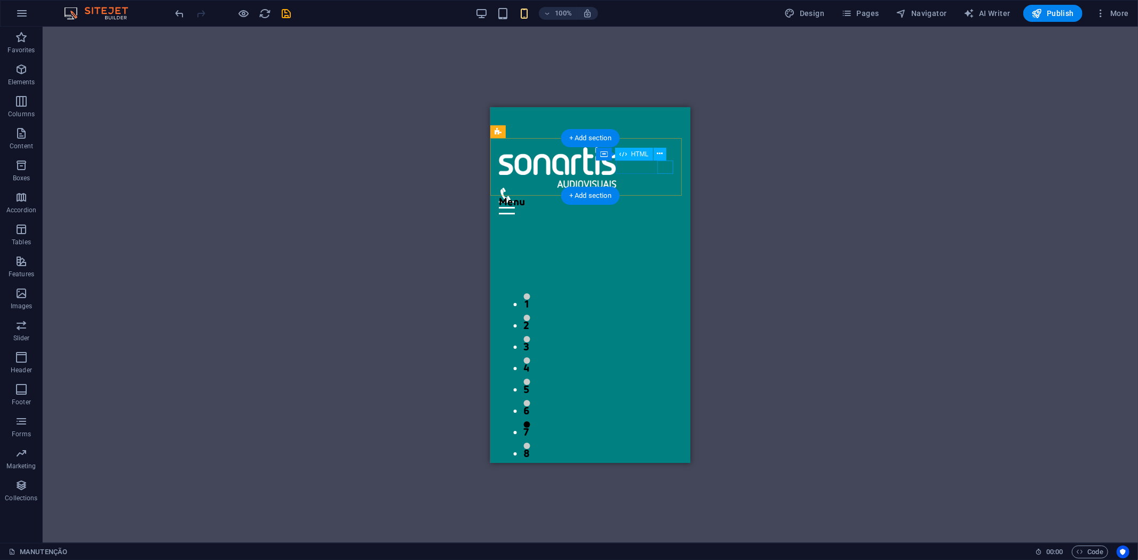
click at [670, 201] on div "Menu" at bounding box center [589, 207] width 183 height 13
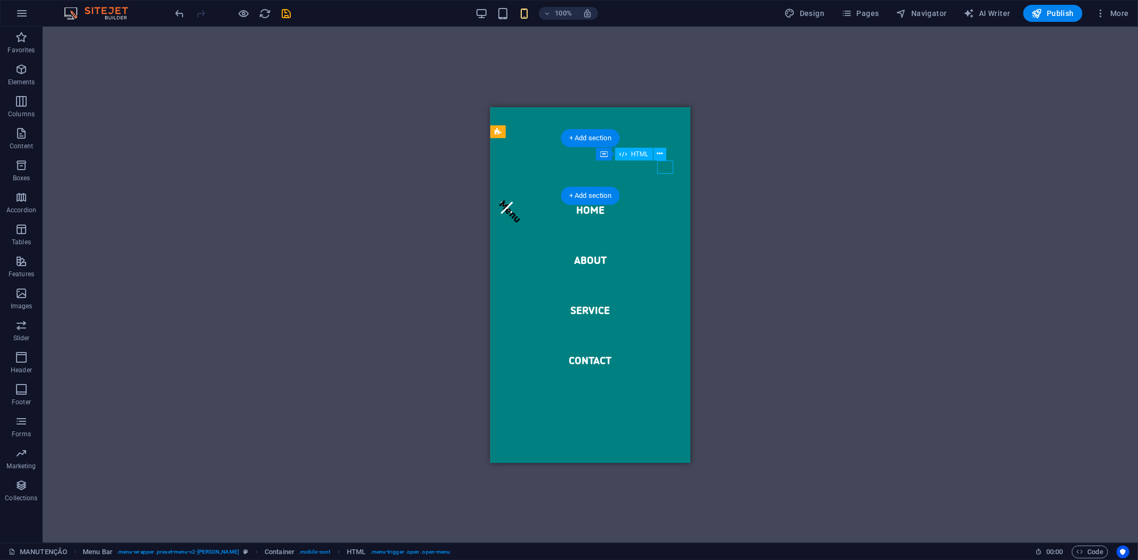
click at [670, 201] on div "Menu" at bounding box center [589, 207] width 183 height 13
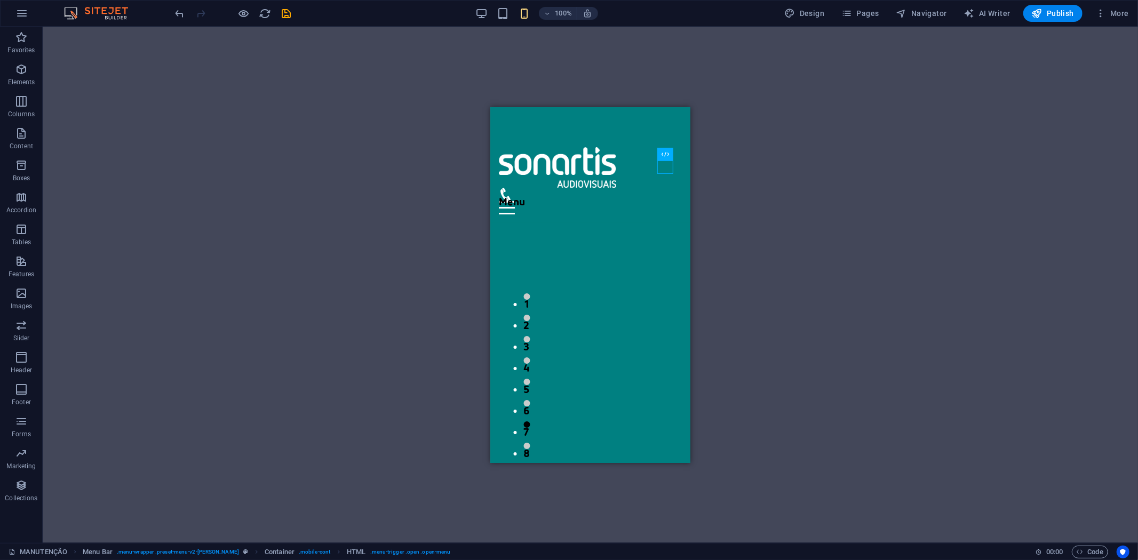
click at [783, 155] on div "Container H2 Footer Nornir Container Menu Bar Menu Image Slider Image slider Sp…" at bounding box center [590, 285] width 1095 height 516
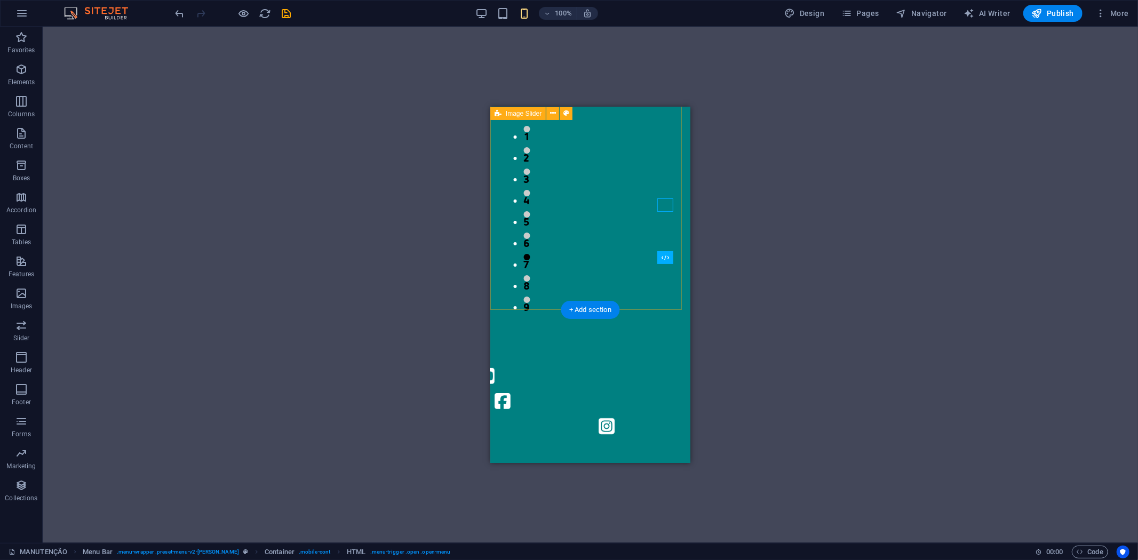
scroll to position [0, 0]
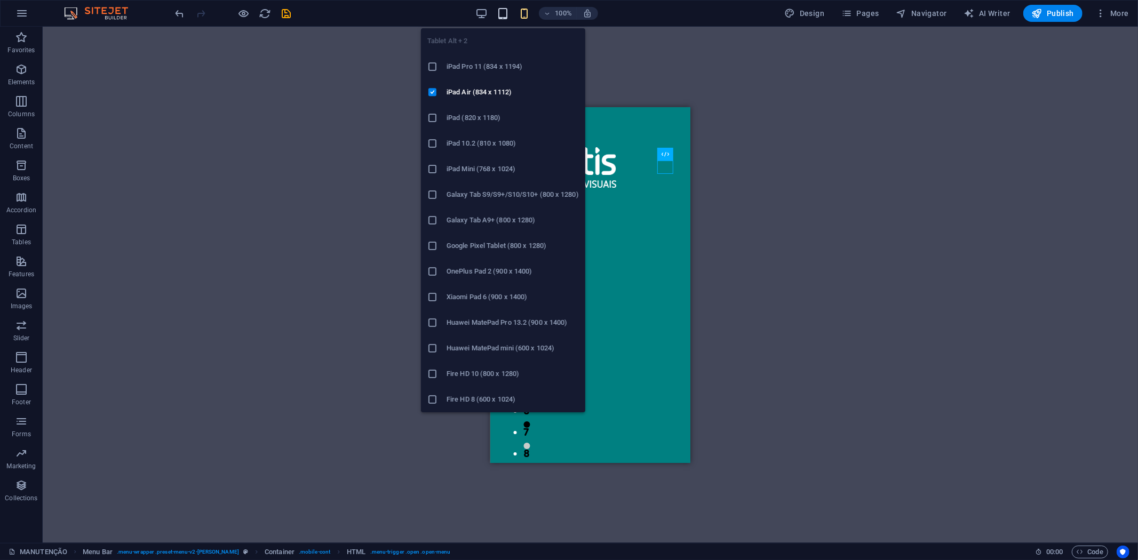
click at [502, 12] on icon "button" at bounding box center [503, 13] width 12 height 12
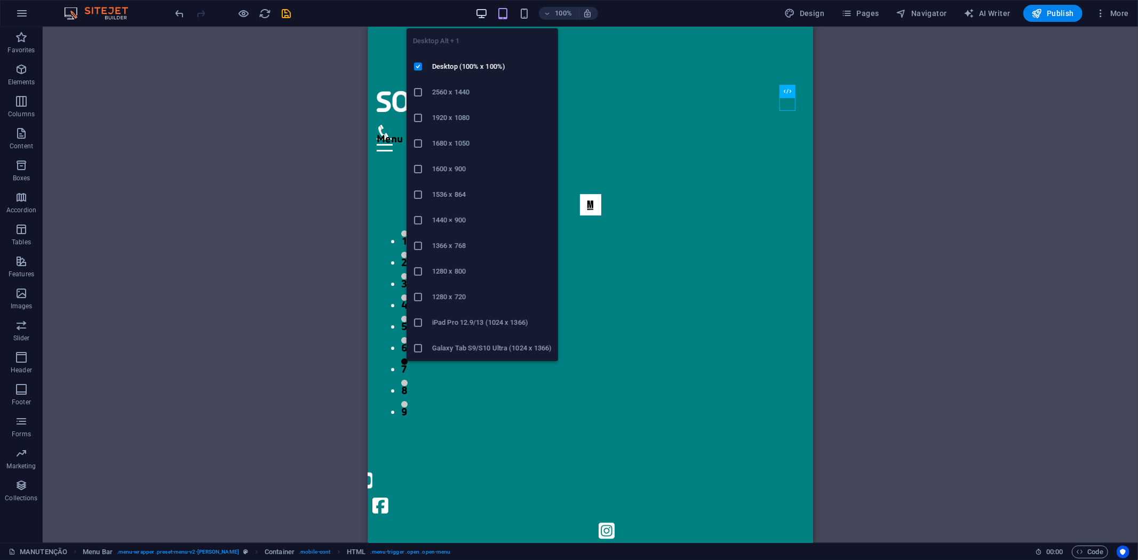
click at [479, 15] on icon "button" at bounding box center [481, 13] width 12 height 12
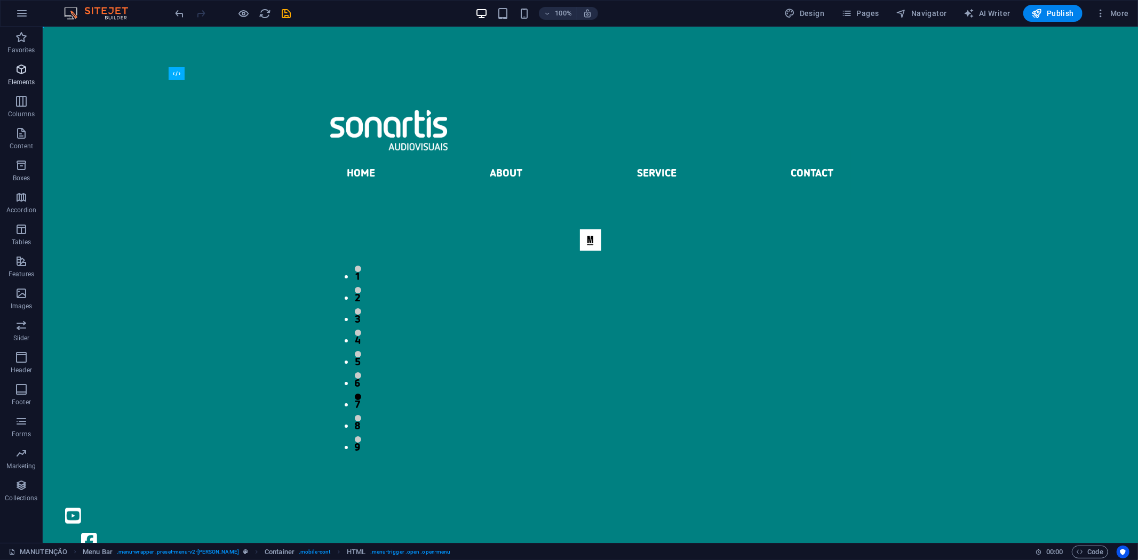
drag, startPoint x: 28, startPoint y: 73, endPoint x: 28, endPoint y: 81, distance: 8.0
click at [28, 74] on span "Elements" at bounding box center [21, 76] width 43 height 26
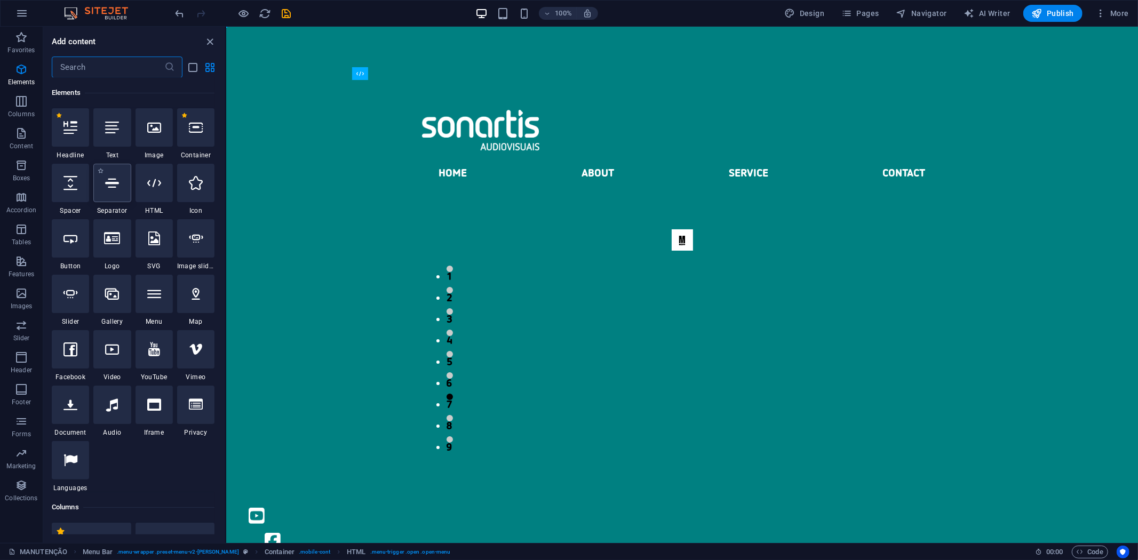
scroll to position [114, 0]
click at [97, 66] on input "text" at bounding box center [108, 67] width 113 height 21
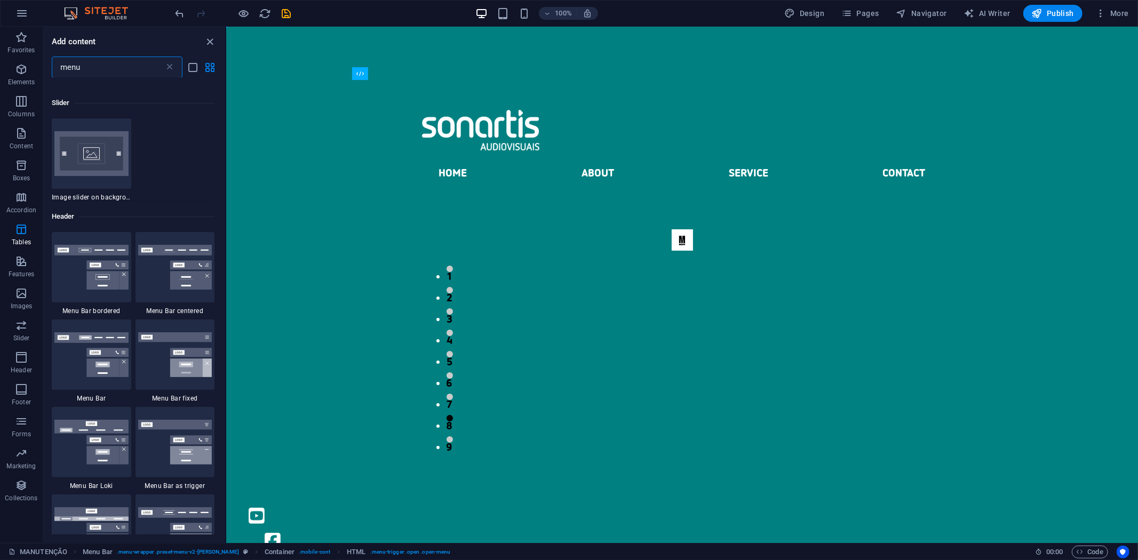
scroll to position [296, 0]
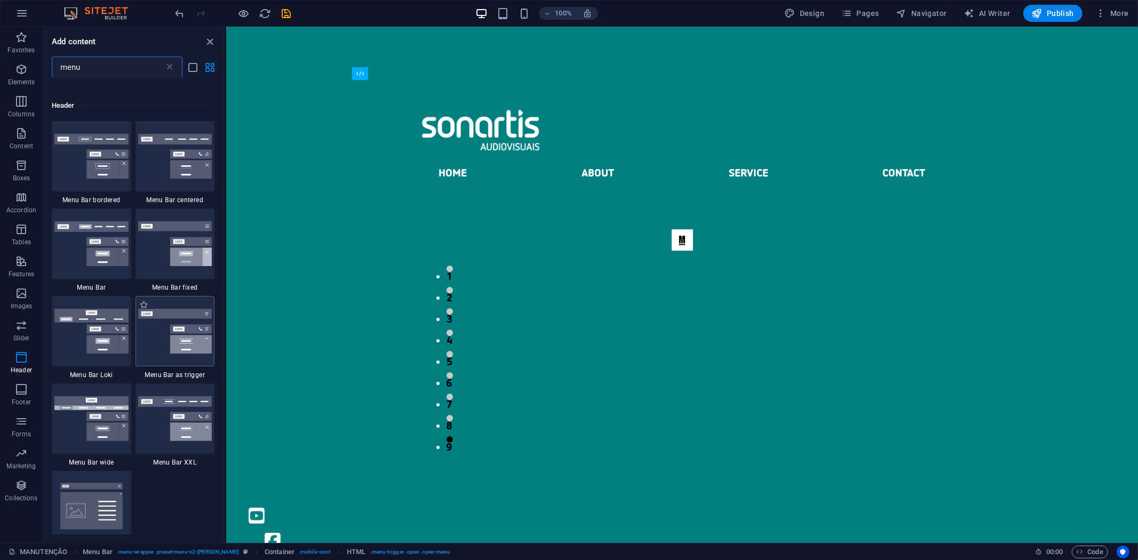
type input "menu"
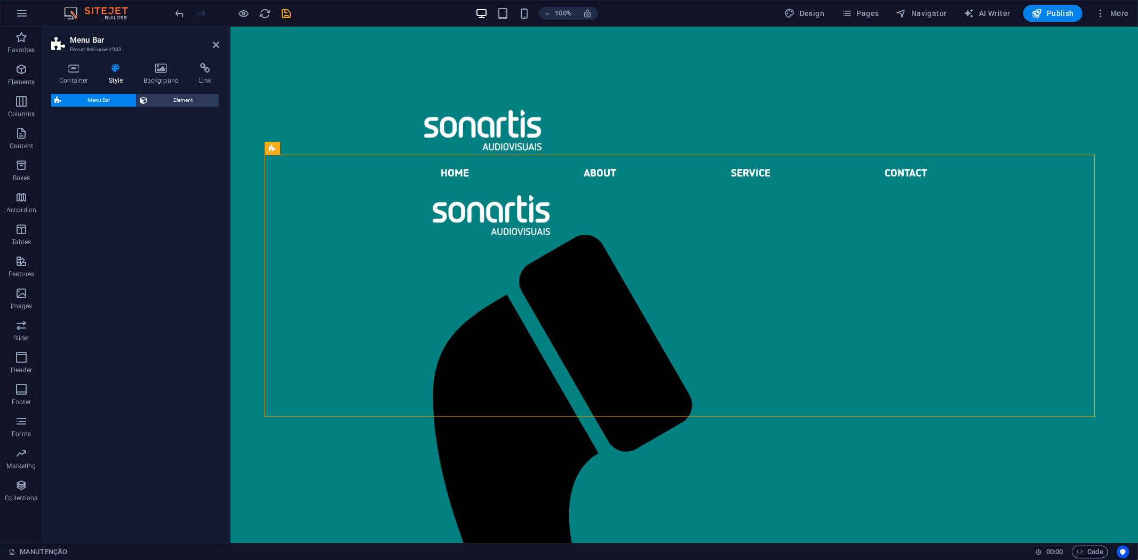
select select "rem"
select select "preset-menu-v2-trigger"
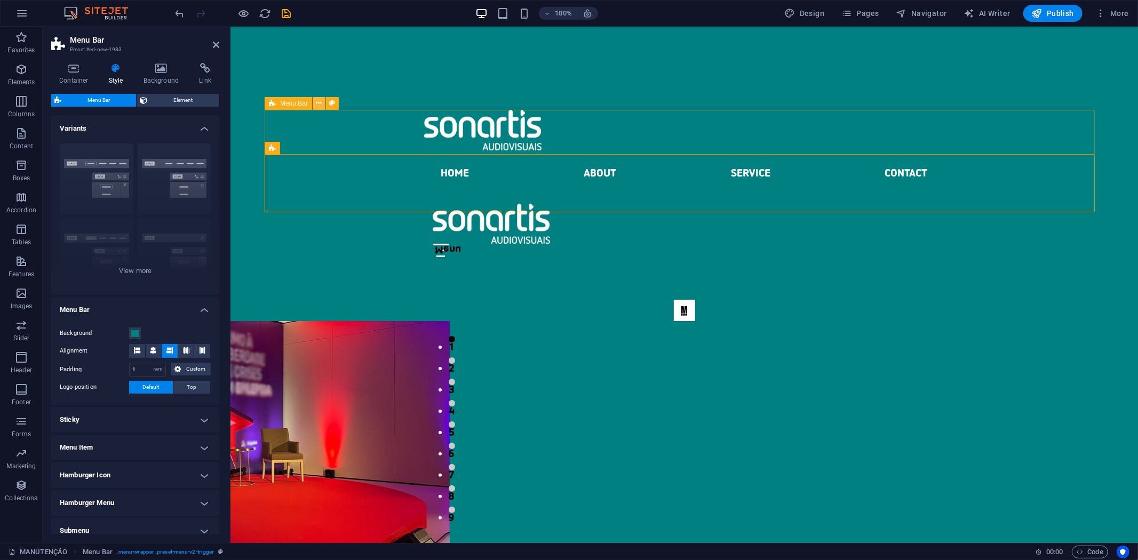
click at [319, 107] on icon at bounding box center [319, 103] width 6 height 11
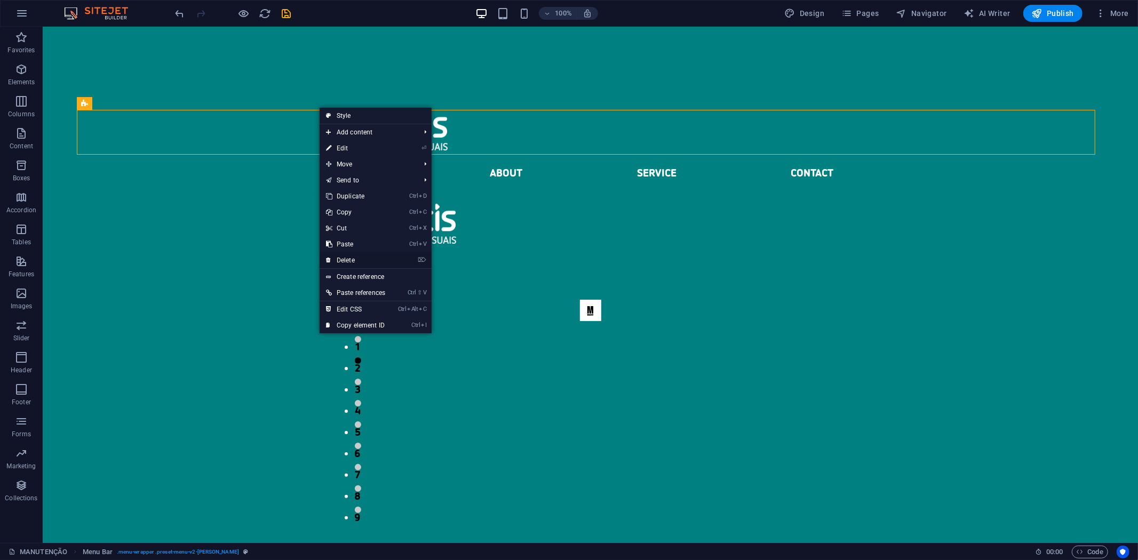
click at [364, 259] on link "⌦ Delete" at bounding box center [356, 260] width 72 height 16
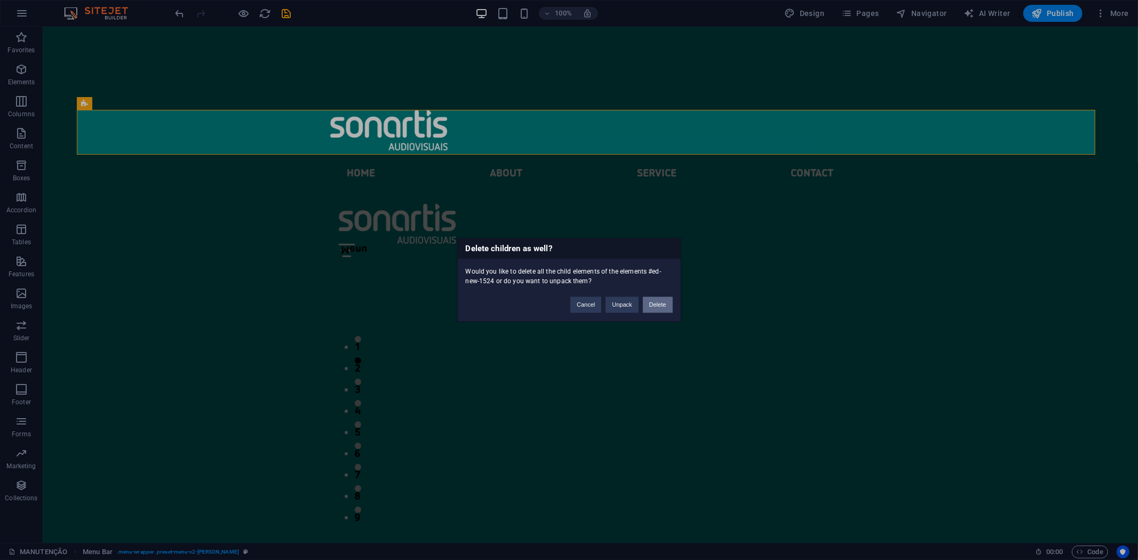
drag, startPoint x: 653, startPoint y: 306, endPoint x: 610, endPoint y: 279, distance: 50.8
click at [653, 306] on button "Delete" at bounding box center [658, 305] width 30 height 16
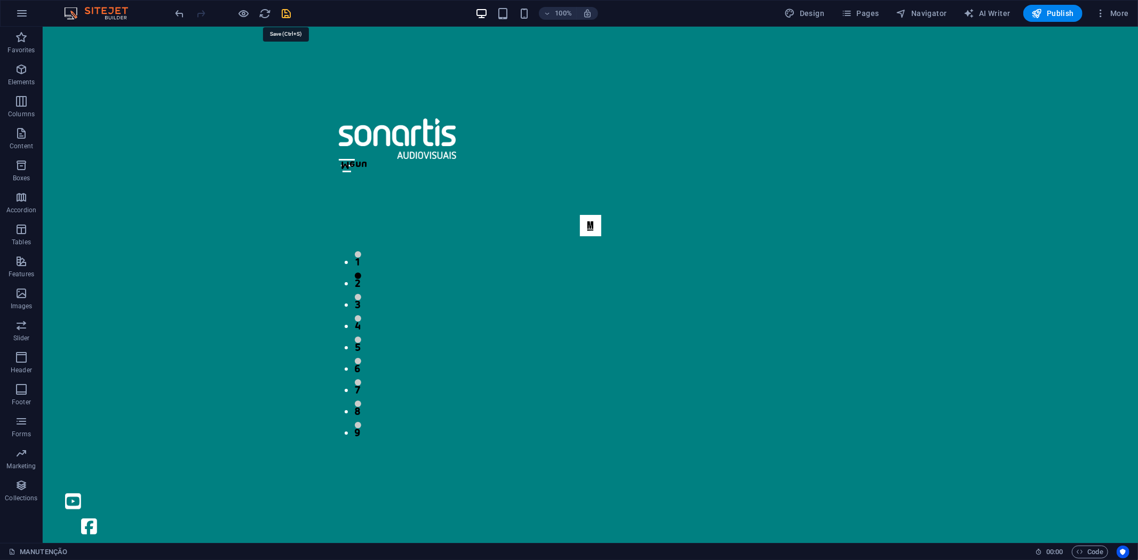
click at [285, 9] on icon "save" at bounding box center [287, 13] width 12 height 12
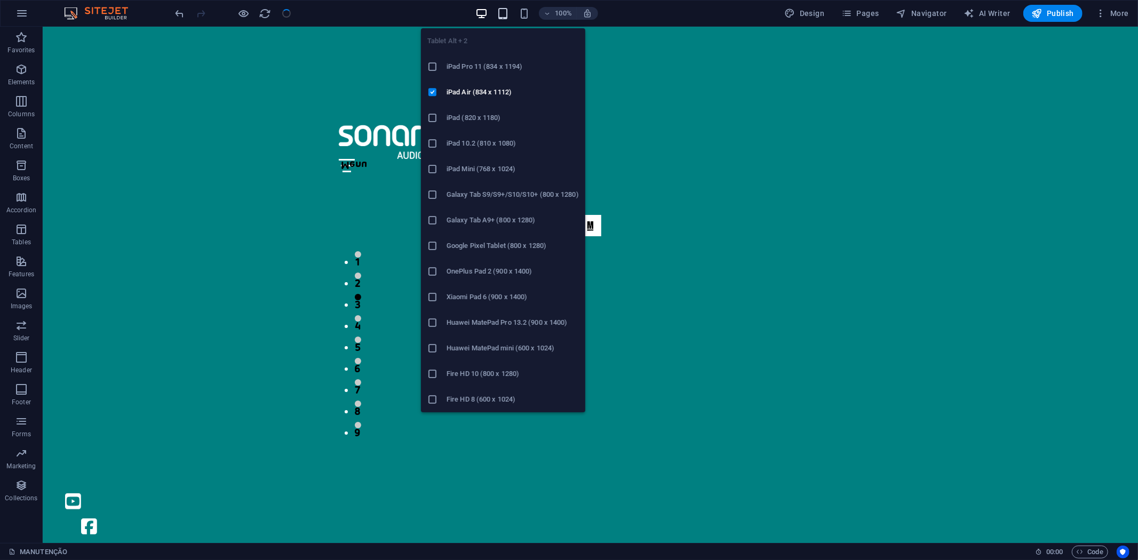
click at [509, 13] on icon "button" at bounding box center [503, 13] width 12 height 12
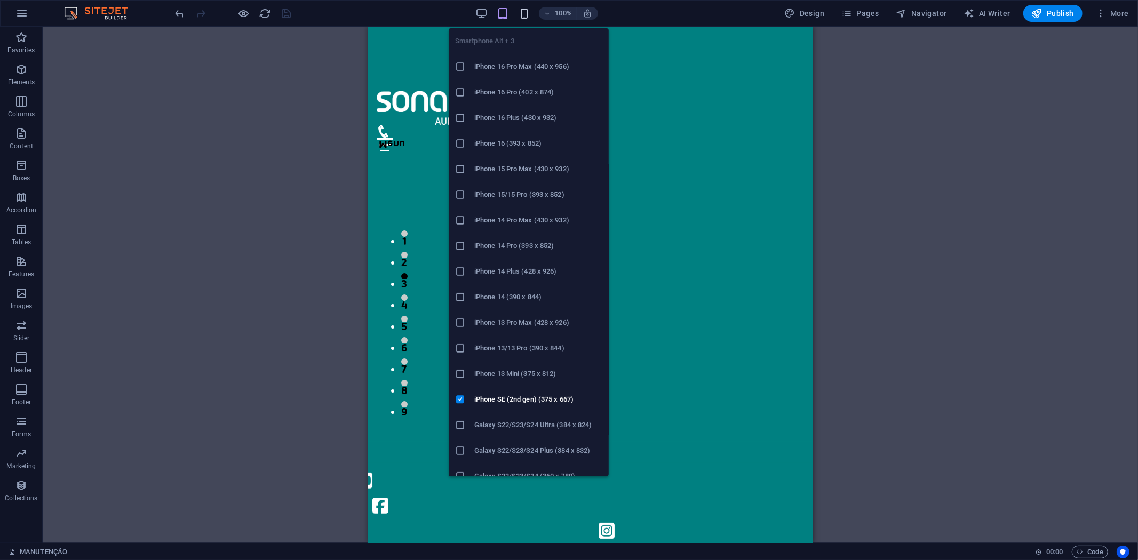
click at [528, 12] on icon "button" at bounding box center [524, 13] width 12 height 12
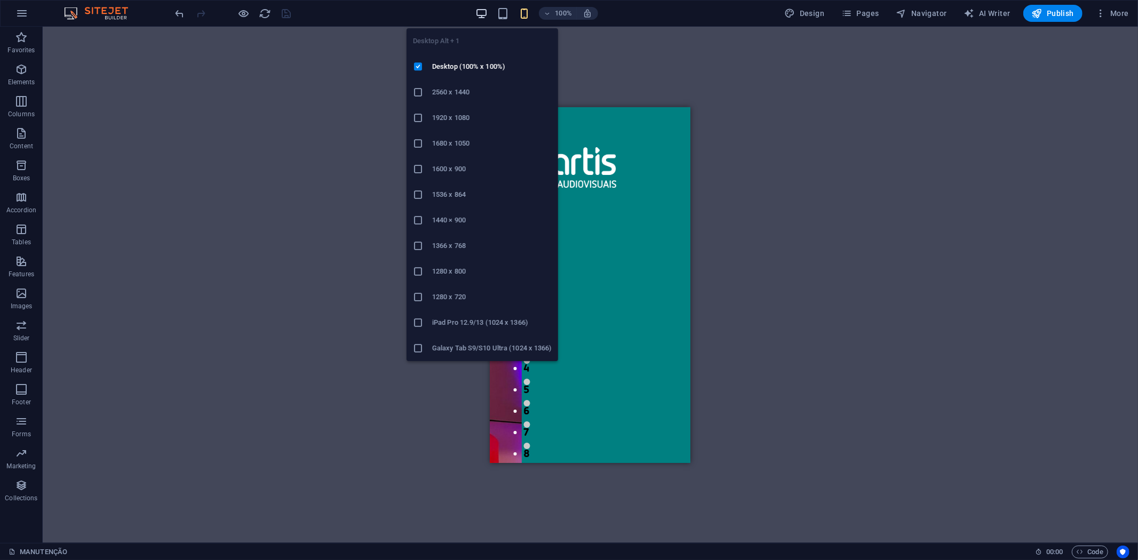
click at [480, 18] on icon "button" at bounding box center [481, 13] width 12 height 12
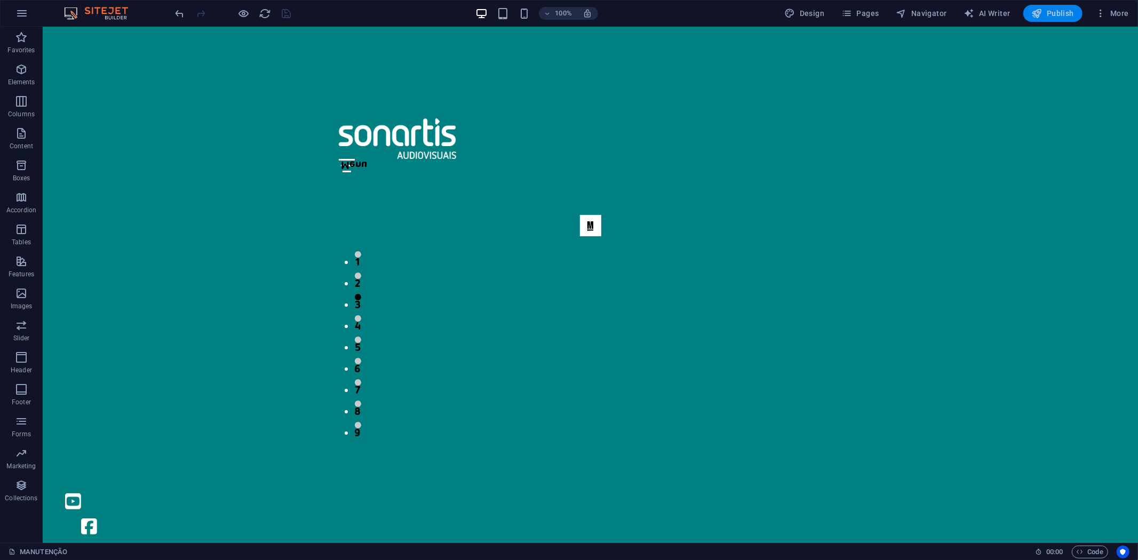
click at [1052, 17] on span "Publish" at bounding box center [1053, 13] width 42 height 11
click at [862, 12] on span "Pages" at bounding box center [859, 13] width 37 height 11
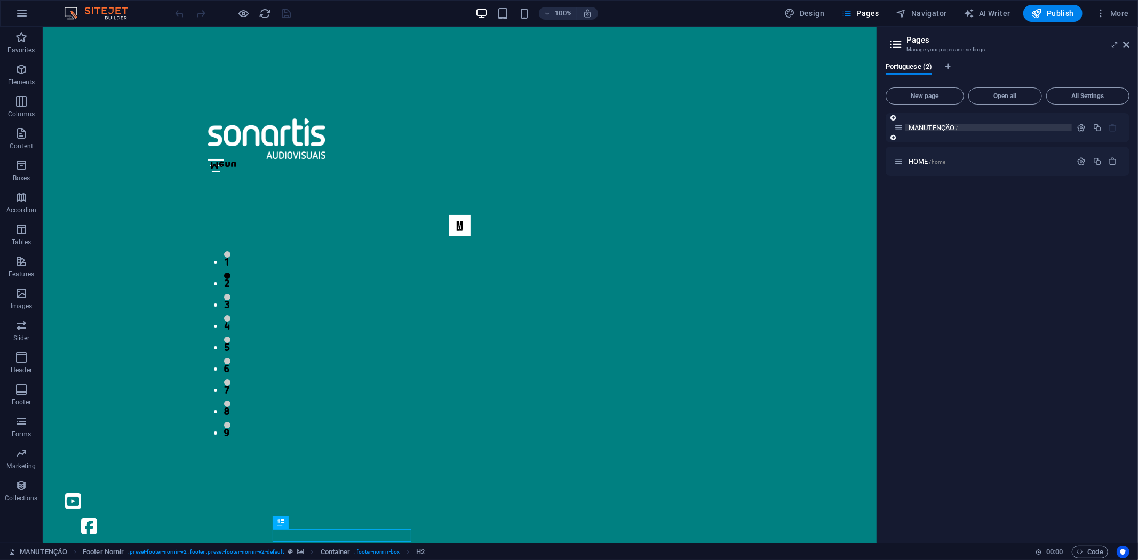
click at [948, 131] on div "MANUTENÇÃO /" at bounding box center [983, 128] width 178 height 12
click at [948, 126] on span "MANUTENÇÃO /" at bounding box center [934, 128] width 50 height 8
click at [954, 125] on span "MANUTENÇÃO /" at bounding box center [934, 128] width 50 height 8
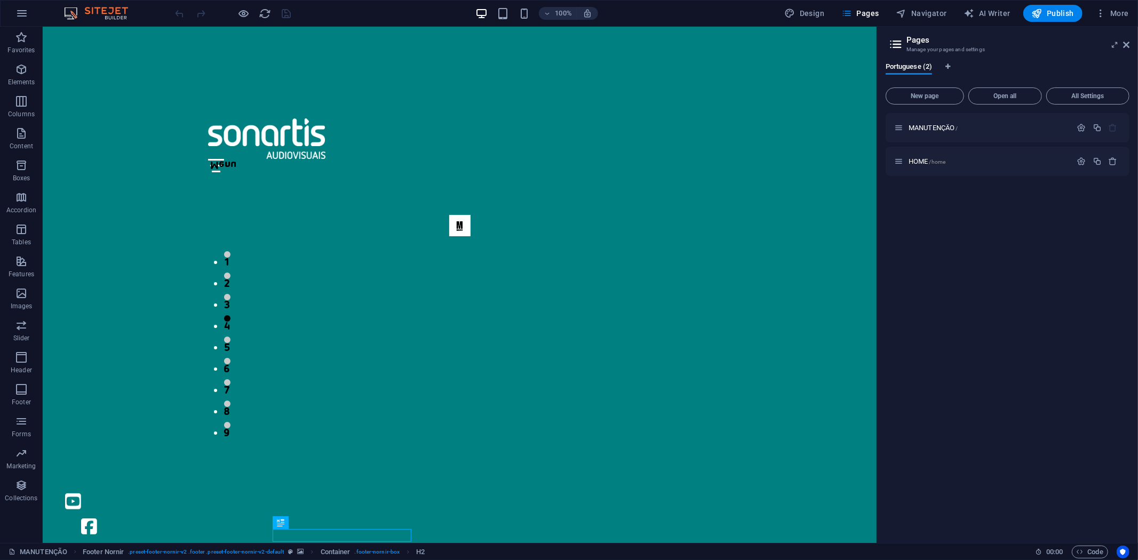
click at [226, 38] on html "Menu Home About Service Contact [PHONE_NUMBER] Contactos [STREET_ADDRESS] [PHON…" at bounding box center [459, 493] width 834 height 935
click at [926, 162] on span "HOME /home" at bounding box center [927, 161] width 37 height 8
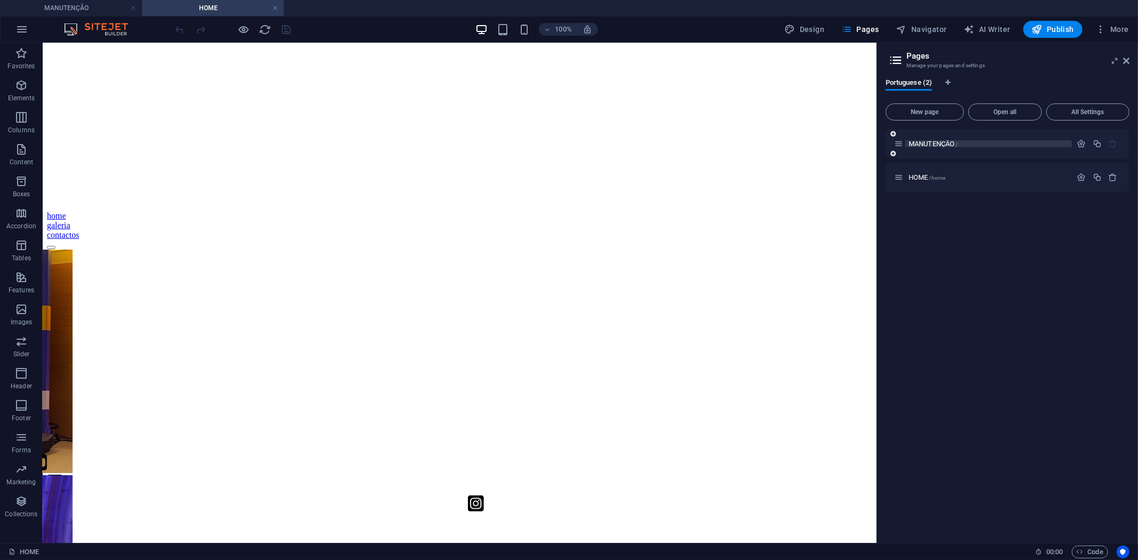
click at [933, 140] on span "MANUTENÇÃO /" at bounding box center [934, 144] width 50 height 8
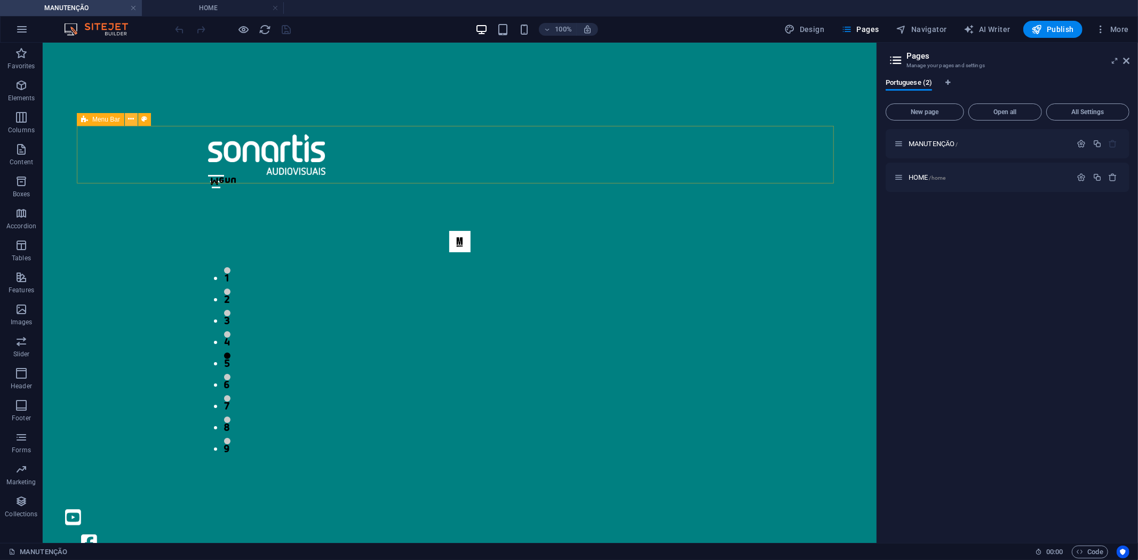
click at [132, 121] on icon at bounding box center [132, 119] width 6 height 11
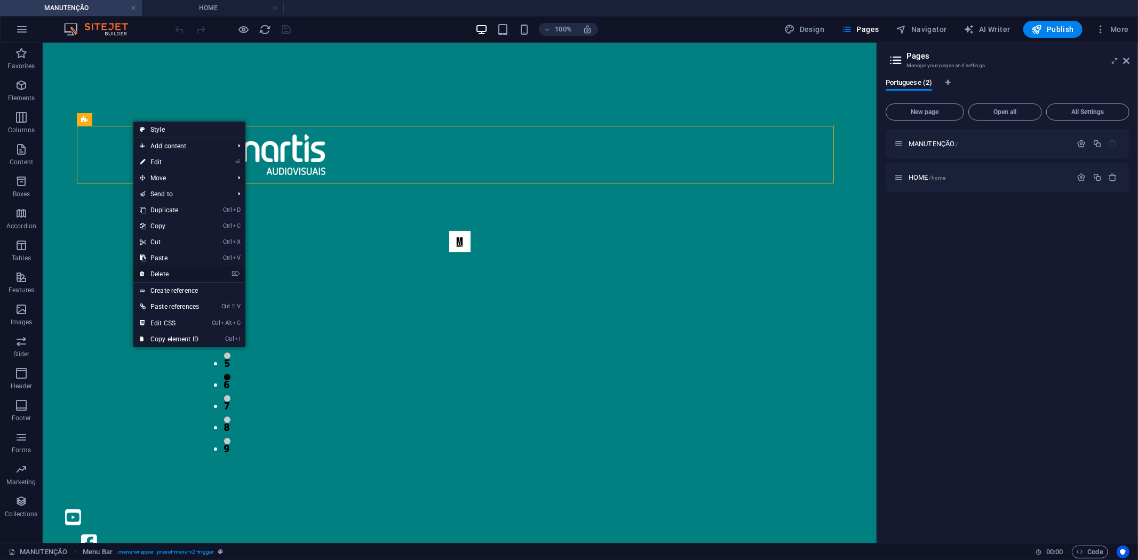
click at [175, 271] on link "⌦ Delete" at bounding box center [169, 274] width 72 height 16
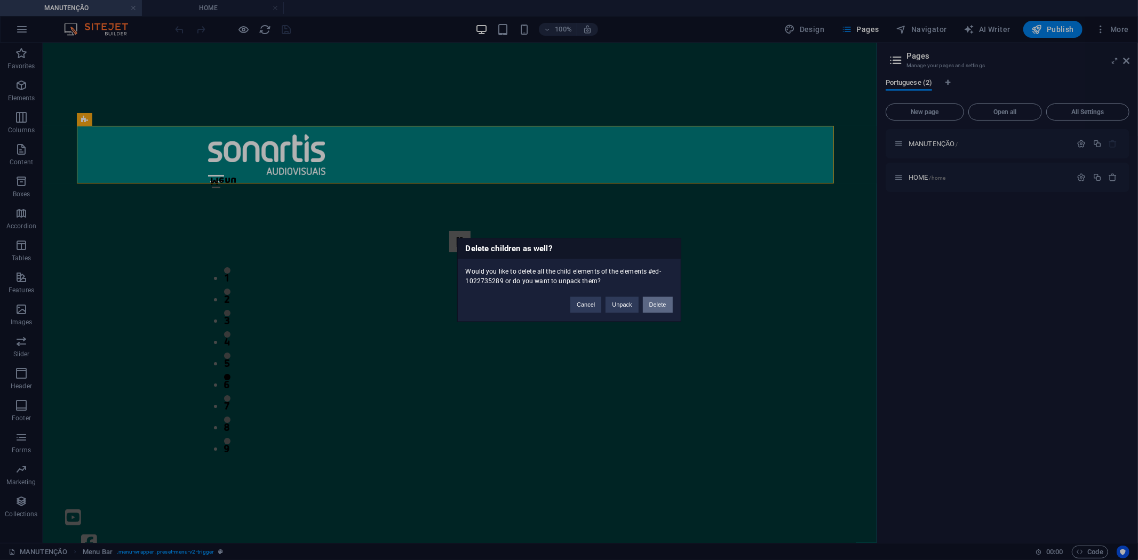
click at [666, 307] on button "Delete" at bounding box center [658, 305] width 30 height 16
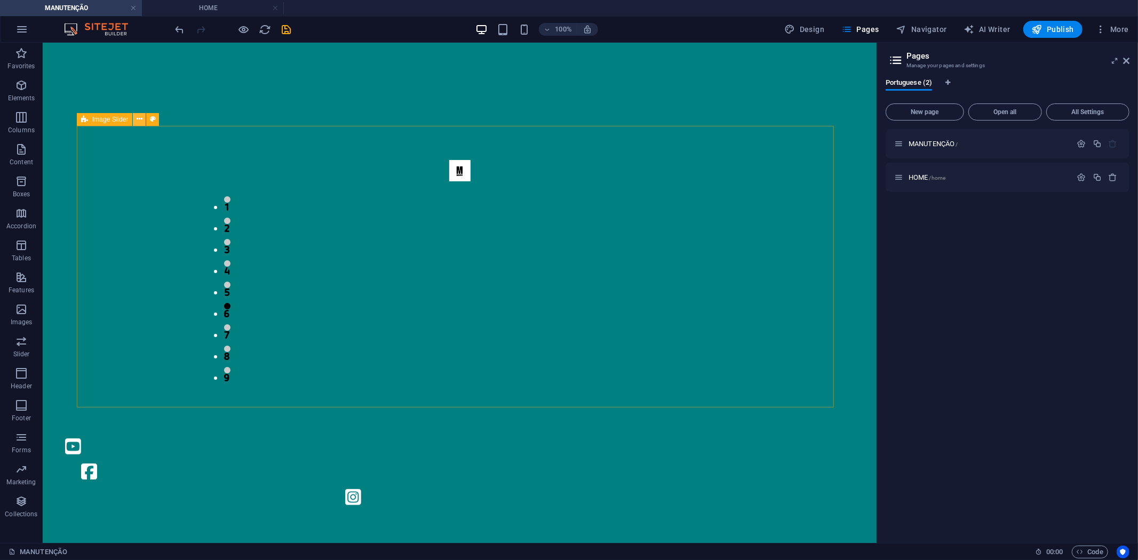
click at [141, 120] on icon at bounding box center [140, 119] width 6 height 11
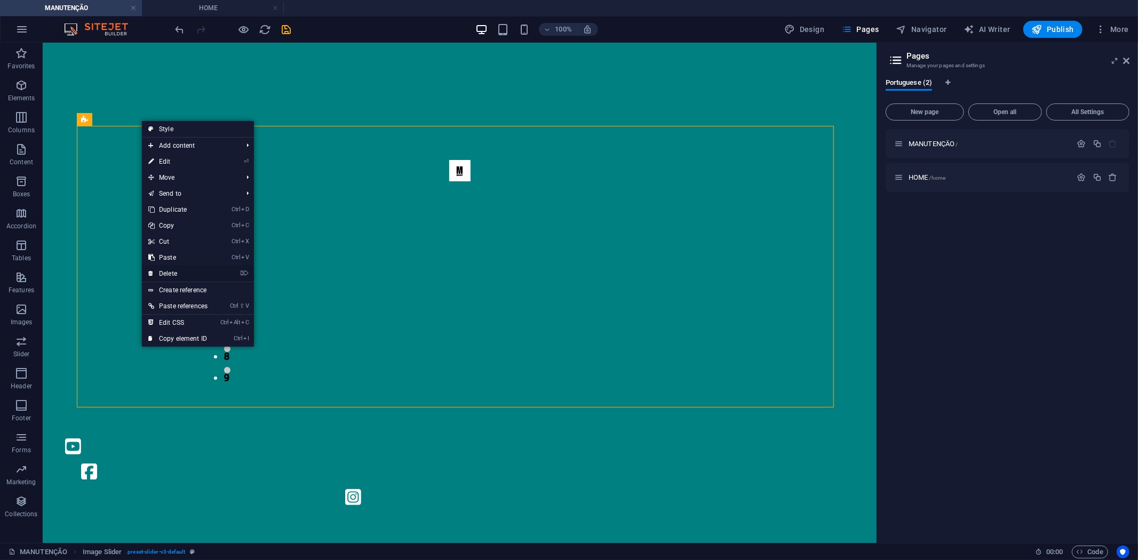
click at [184, 273] on link "⌦ Delete" at bounding box center [178, 274] width 72 height 16
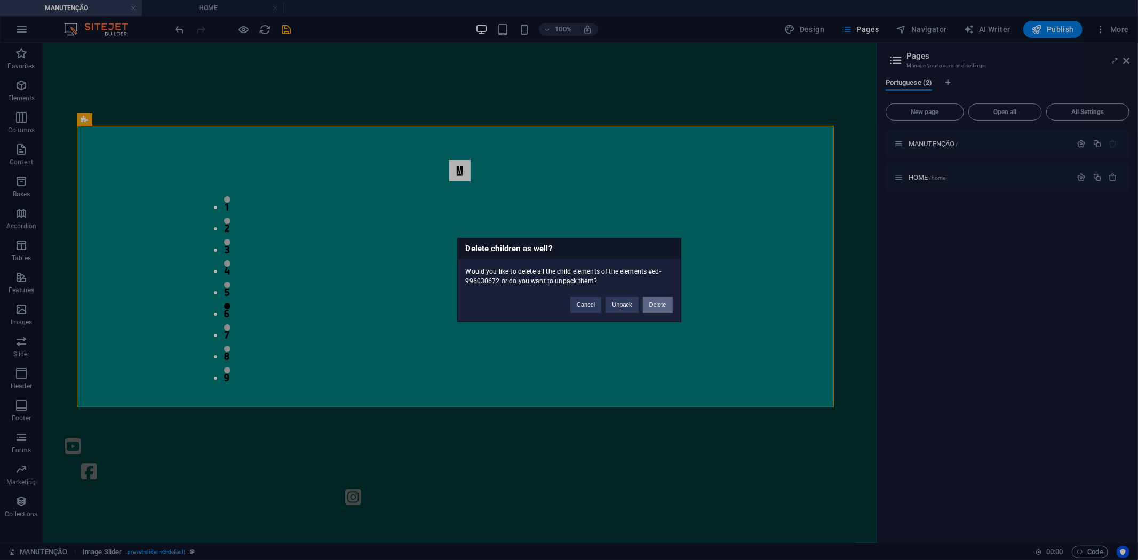
click at [657, 308] on button "Delete" at bounding box center [658, 305] width 30 height 16
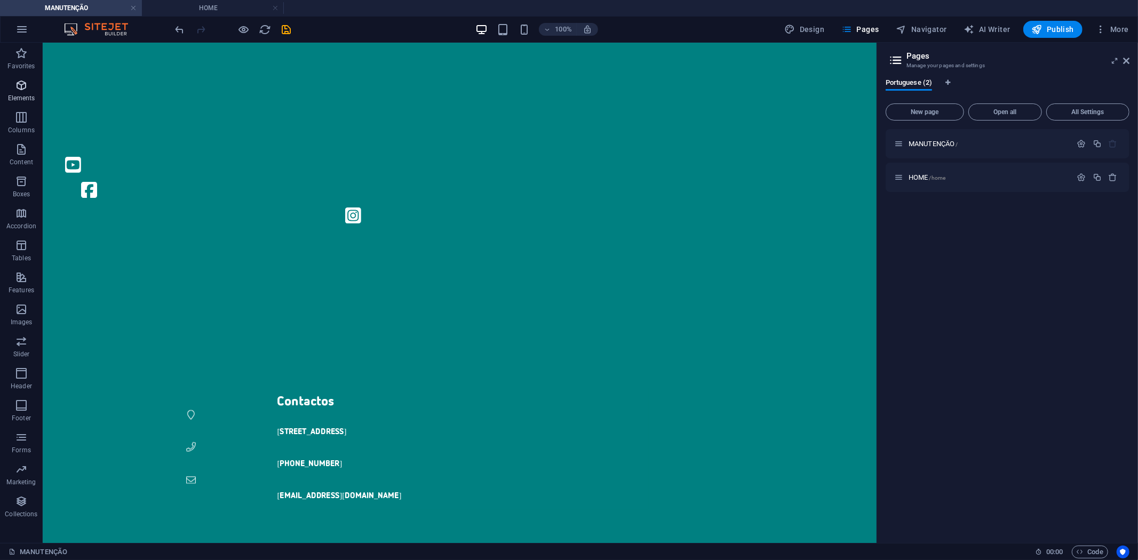
click at [22, 94] on p "Elements" at bounding box center [21, 98] width 27 height 9
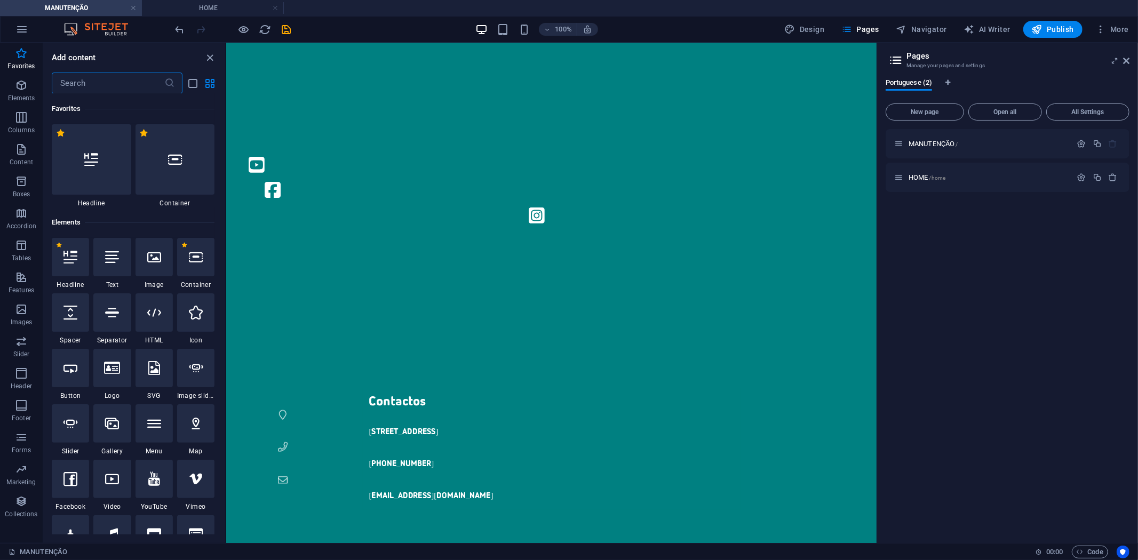
click at [99, 85] on input "text" at bounding box center [108, 83] width 113 height 21
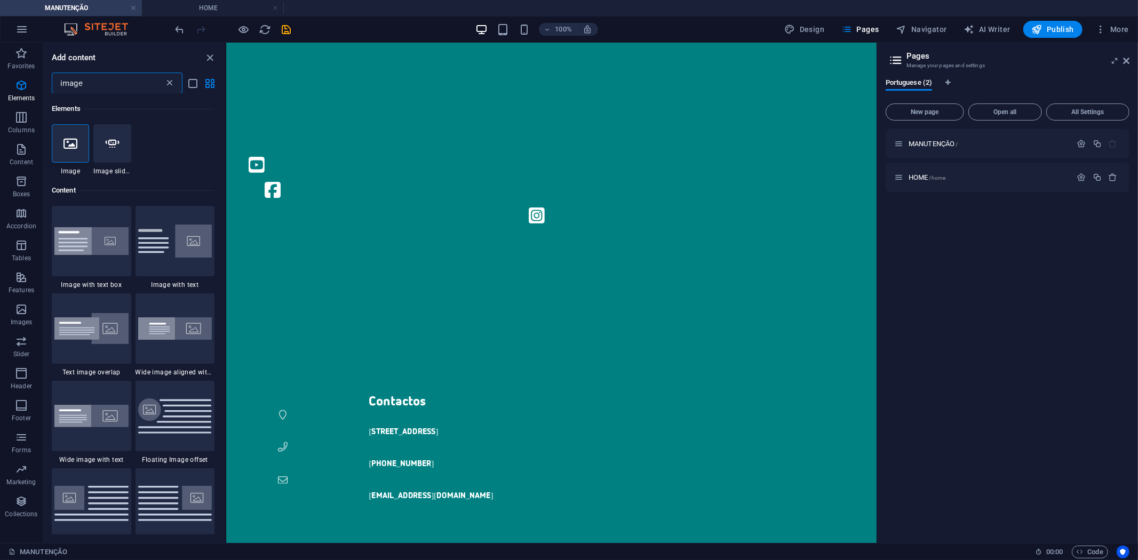
type input "image"
click at [165, 83] on icon at bounding box center [169, 83] width 11 height 11
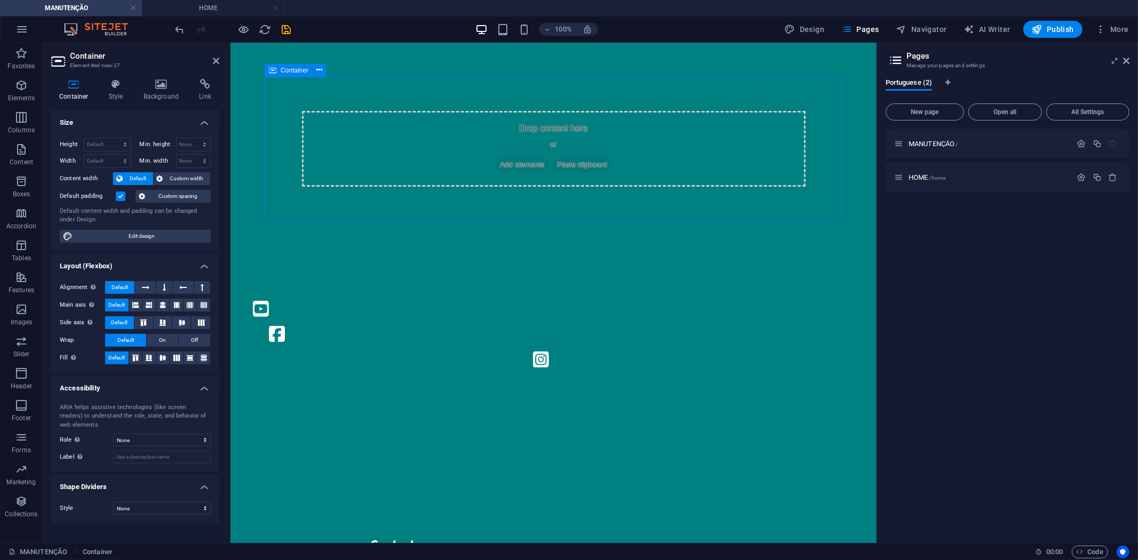
click at [527, 165] on span "Add elements" at bounding box center [521, 164] width 53 height 15
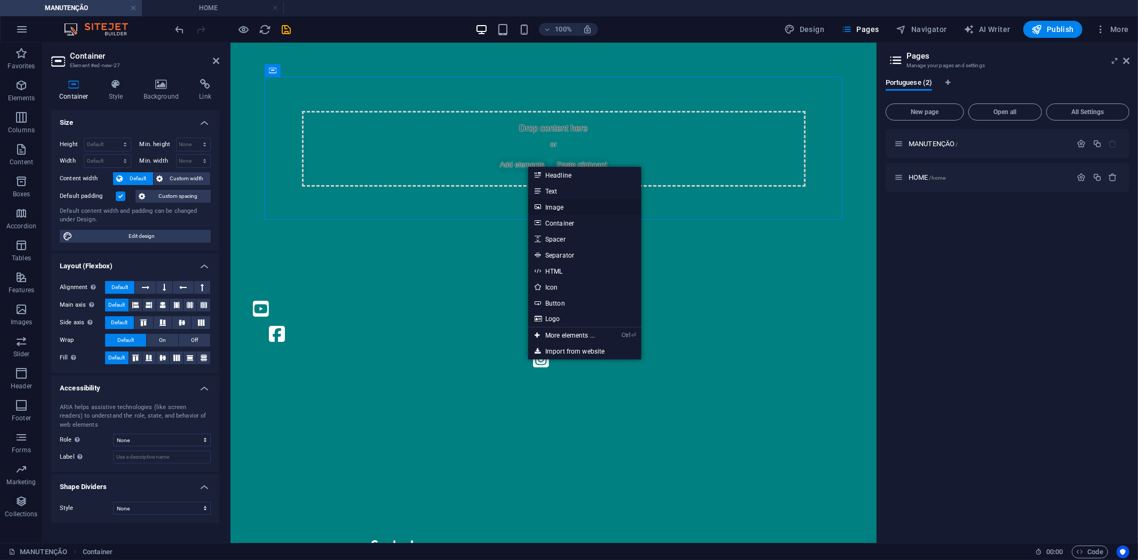
click at [562, 205] on link "Image" at bounding box center [584, 207] width 113 height 16
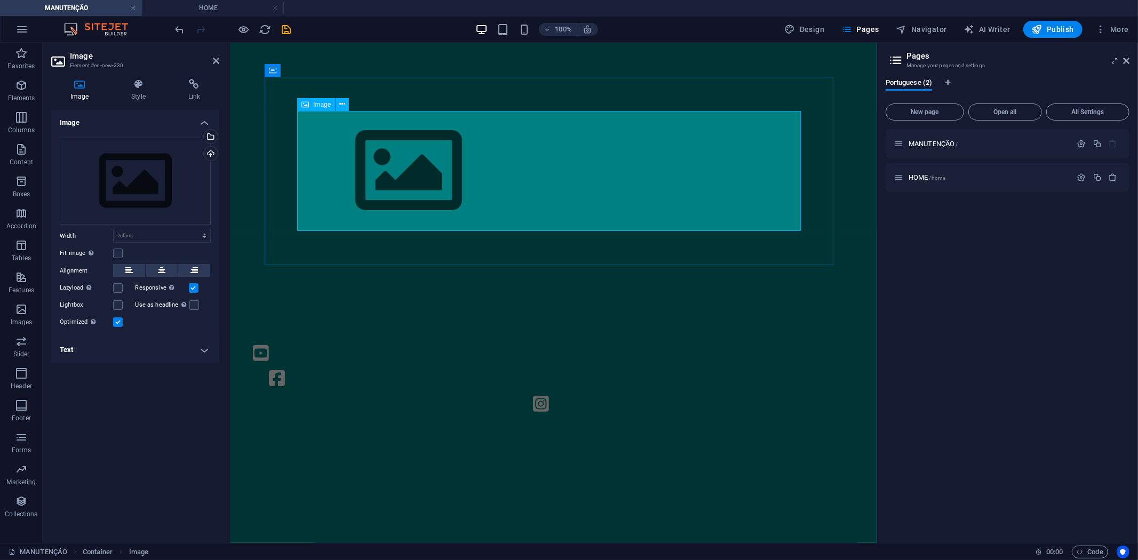
click at [391, 178] on figure at bounding box center [553, 170] width 504 height 120
click at [168, 174] on div "Drag files here, click to choose files or select files from Files or our free s…" at bounding box center [135, 182] width 151 height 88
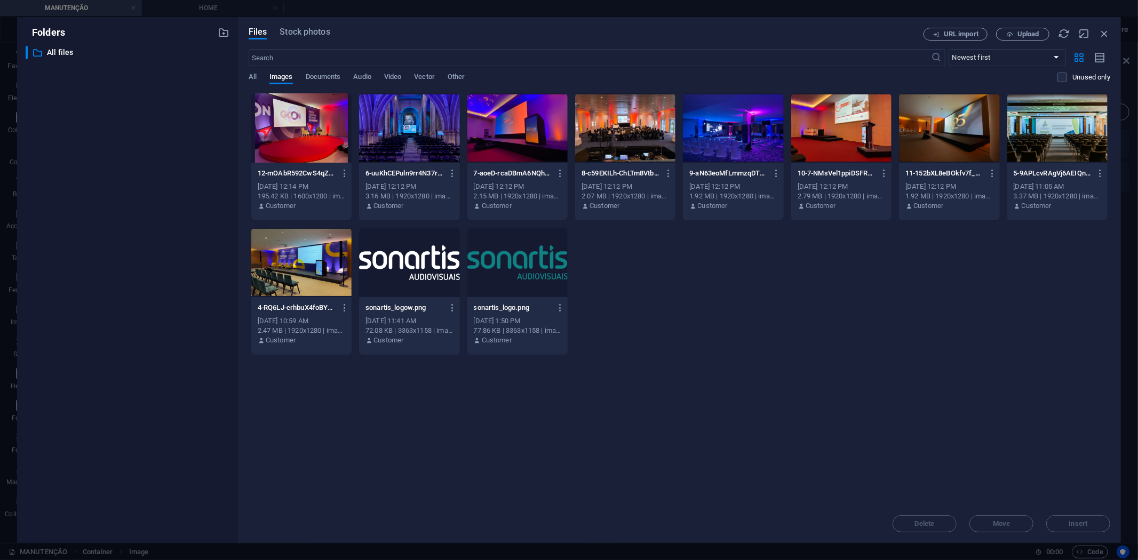
click at [417, 287] on div at bounding box center [409, 262] width 100 height 69
click at [417, 287] on div "1" at bounding box center [409, 262] width 100 height 69
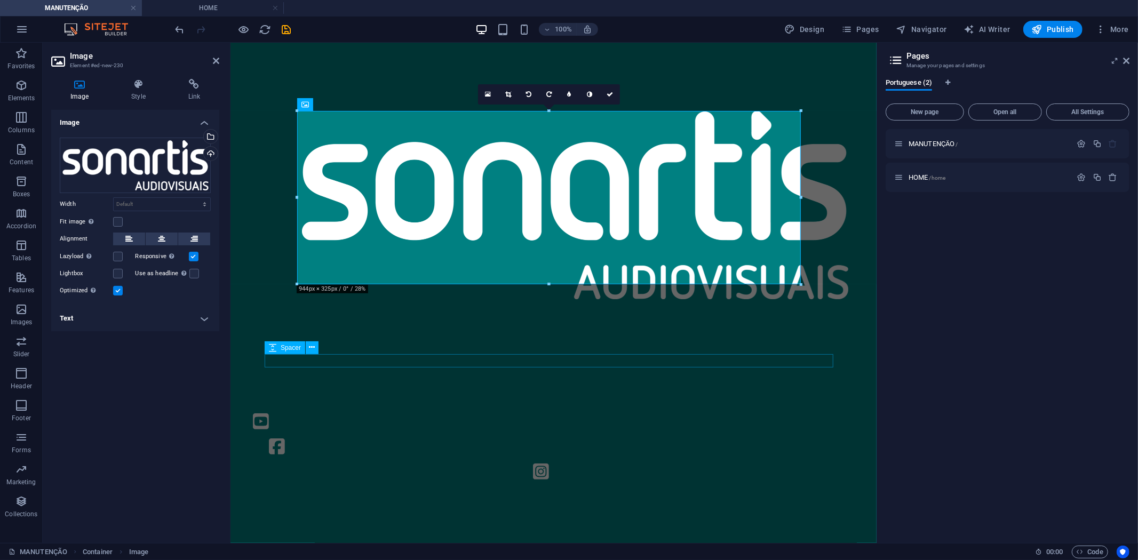
click at [828, 369] on div at bounding box center [553, 375] width 578 height 13
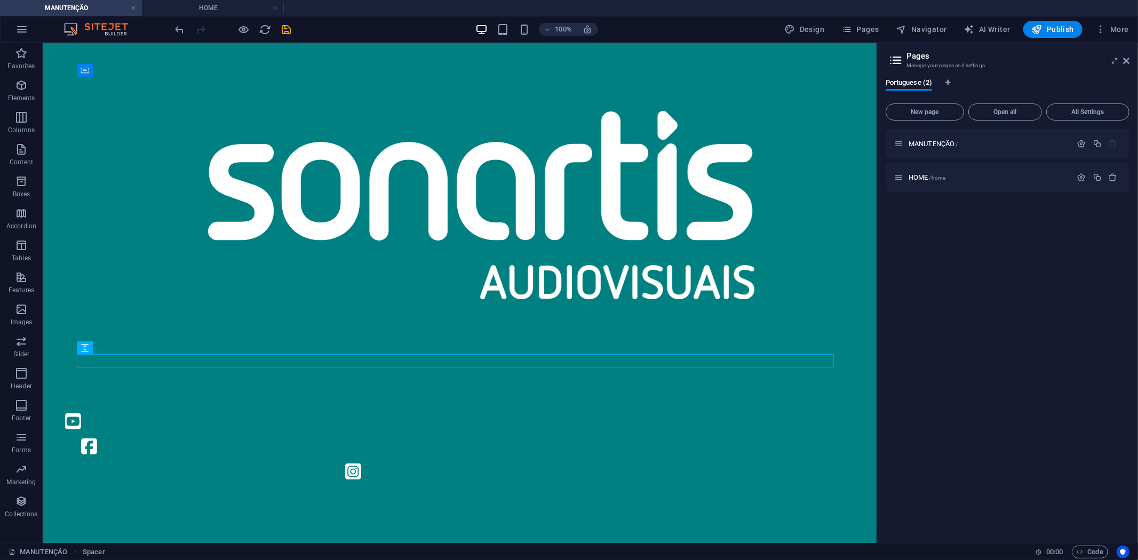
drag, startPoint x: 1083, startPoint y: 306, endPoint x: 909, endPoint y: 207, distance: 200.7
click at [1076, 303] on div "MANUTENÇÃO / HOME /home" at bounding box center [1008, 331] width 244 height 405
click at [285, 31] on icon "save" at bounding box center [287, 29] width 12 height 12
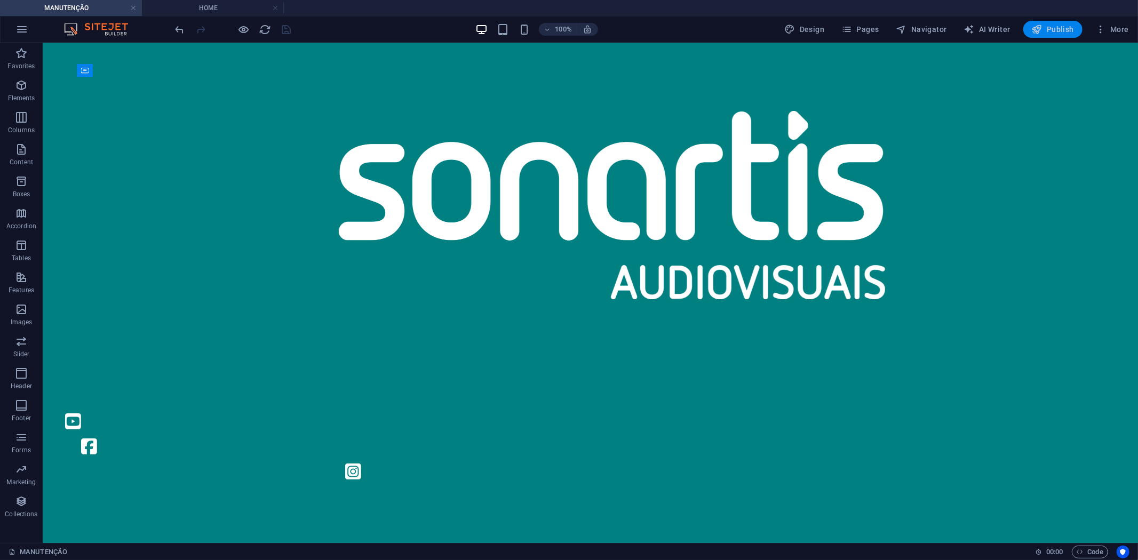
click at [1050, 33] on span "Publish" at bounding box center [1053, 29] width 42 height 11
